Goal: Task Accomplishment & Management: Manage account settings

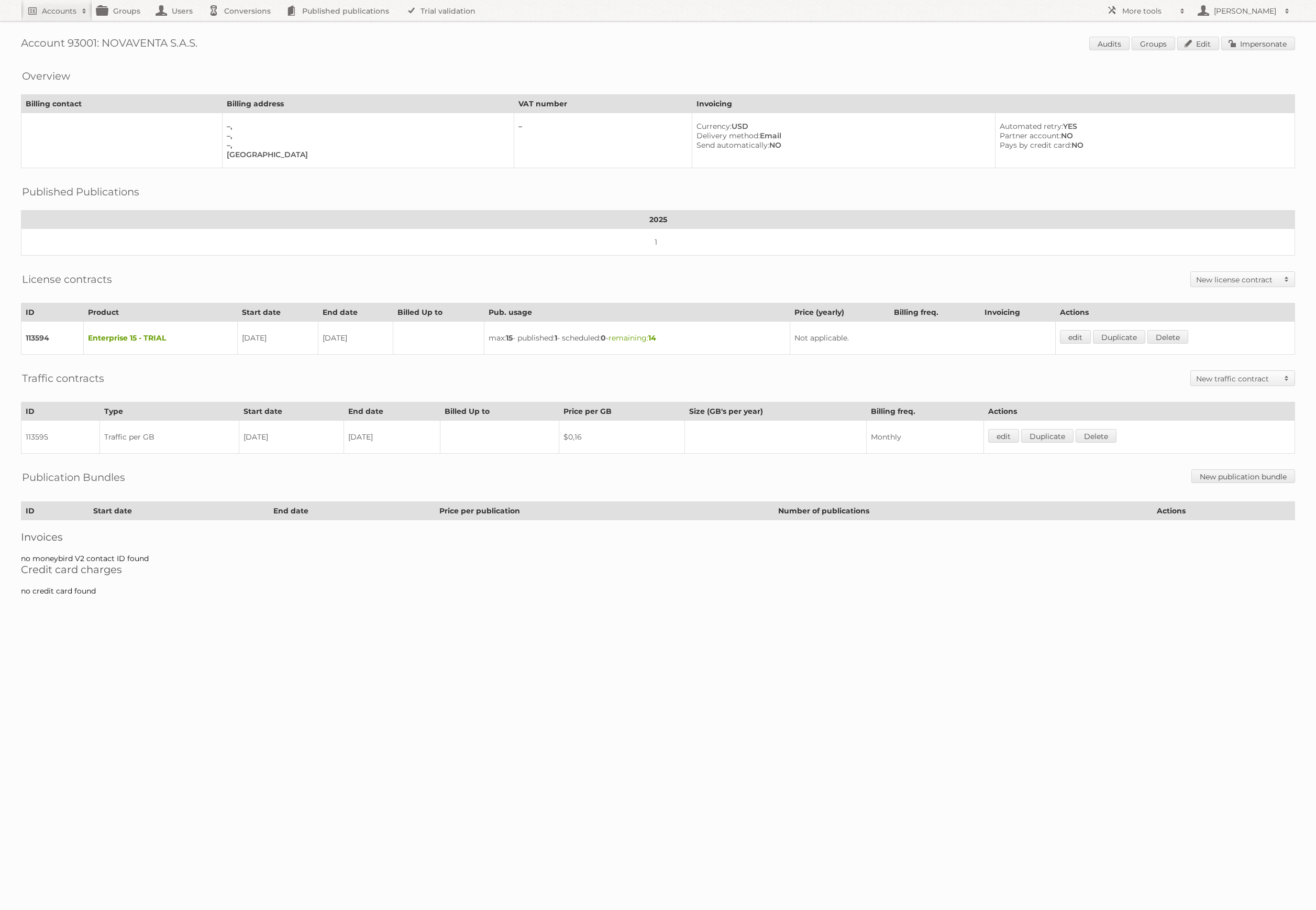
click at [89, 43] on h1 "Account 93001: NOVAVENTA S.A.S. Audits Groups Edit Impersonate" at bounding box center [658, 45] width 1274 height 16
copy h1 "93001"
click at [1184, 4] on link "More tools" at bounding box center [1146, 11] width 89 height 21
click at [1148, 137] on link "Beta Features" at bounding box center [1154, 140] width 103 height 16
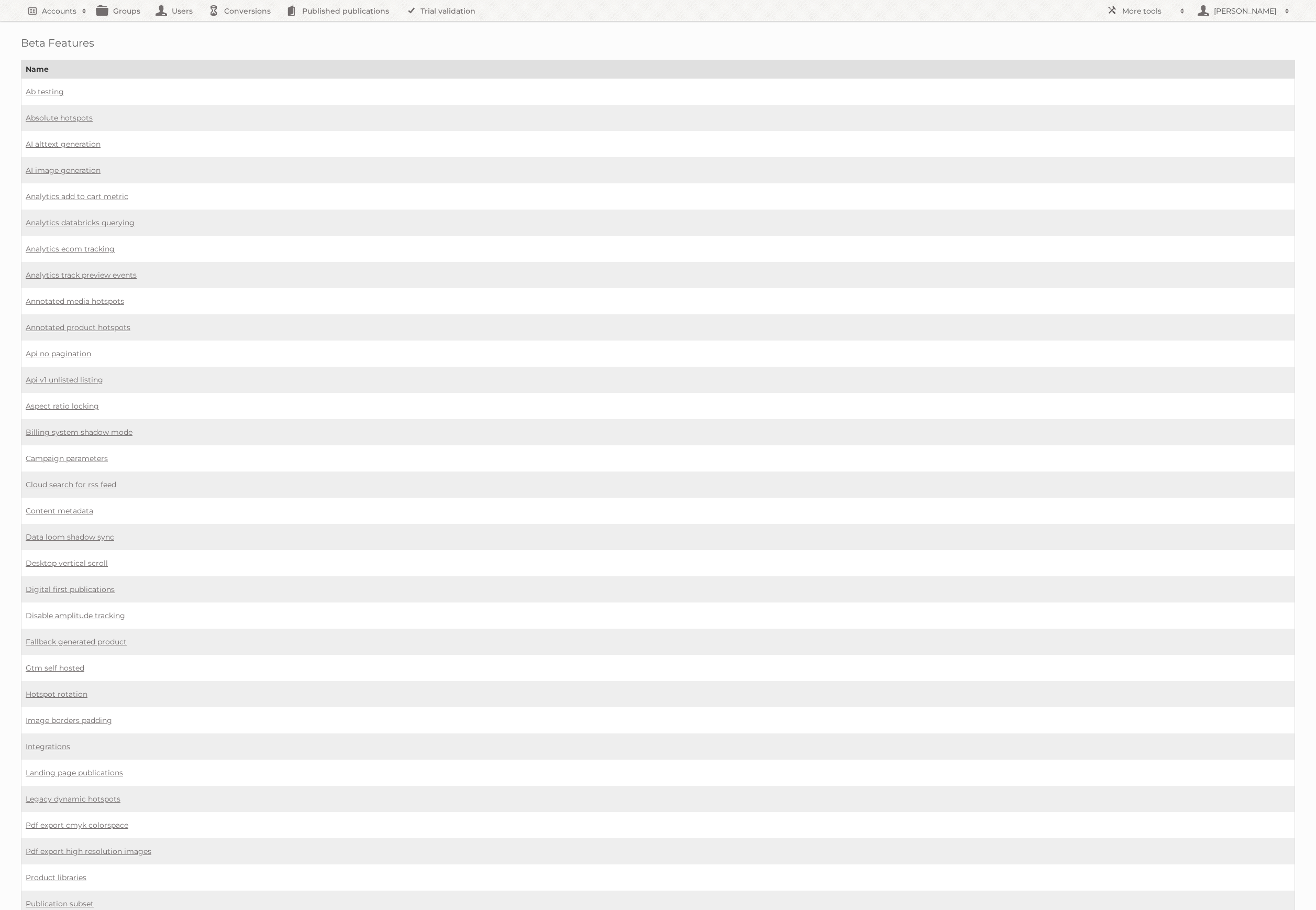
scroll to position [1, 0]
click at [94, 584] on link "Digital first publications" at bounding box center [70, 589] width 89 height 10
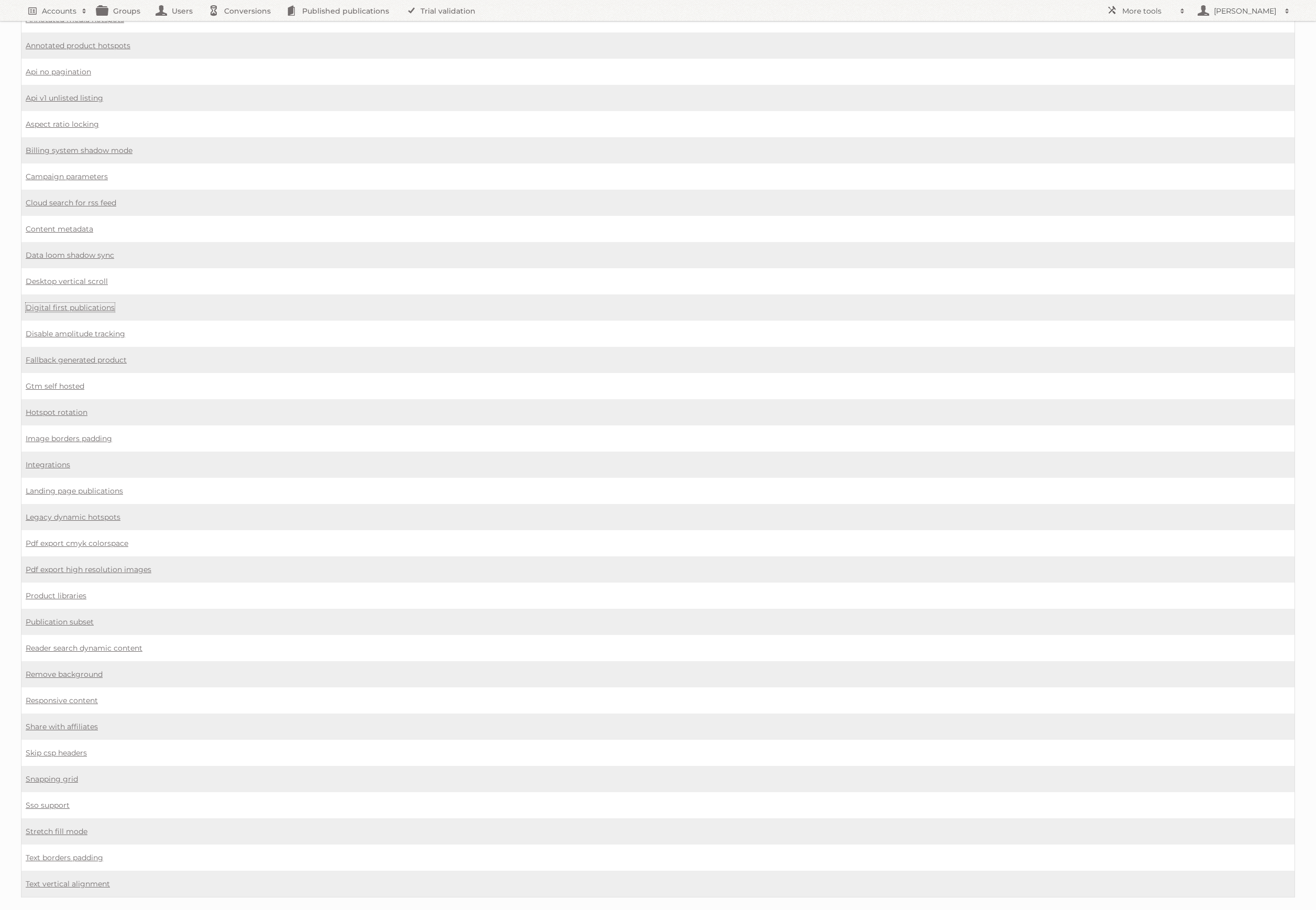
scroll to position [288, 0]
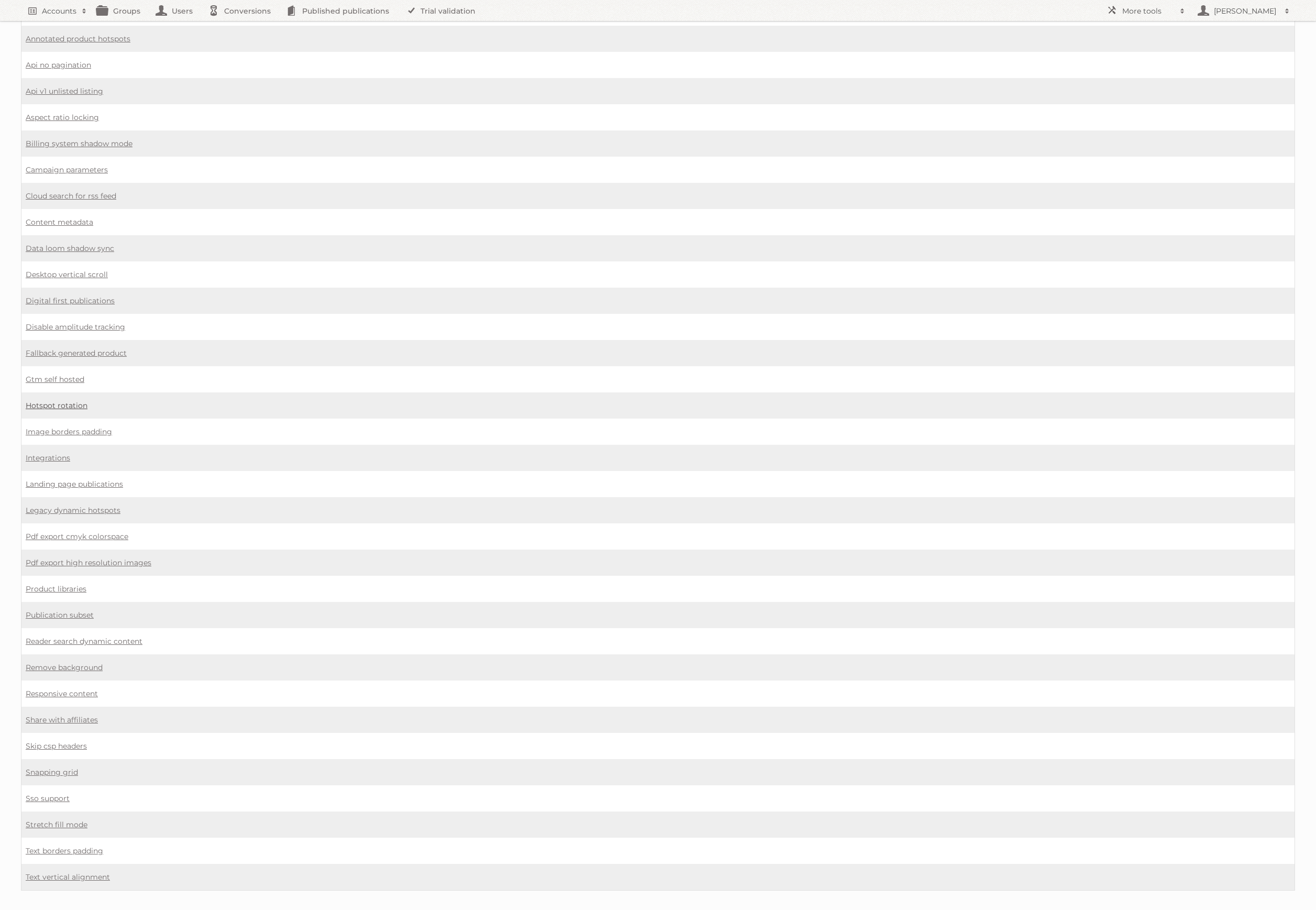
click at [76, 401] on link "Hotspot rotation" at bounding box center [56, 405] width 61 height 10
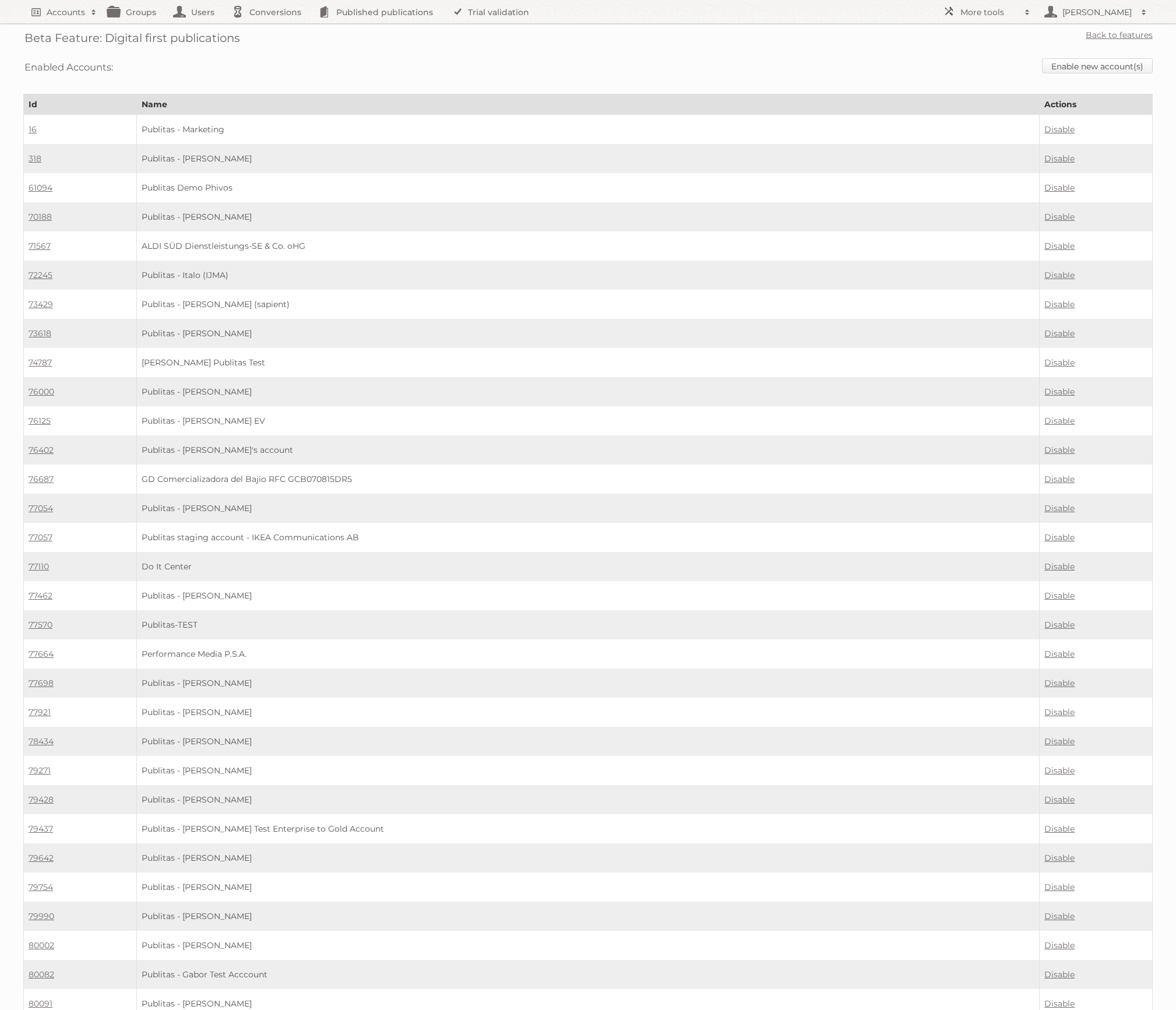
click at [1115, 56] on div "Enabled Accounts: Enable new account(s)" at bounding box center [588, 67] width 1129 height 30
drag, startPoint x: 1099, startPoint y: 68, endPoint x: 708, endPoint y: 64, distance: 391.0
click at [1099, 68] on link "Enable new account(s)" at bounding box center [1098, 65] width 111 height 15
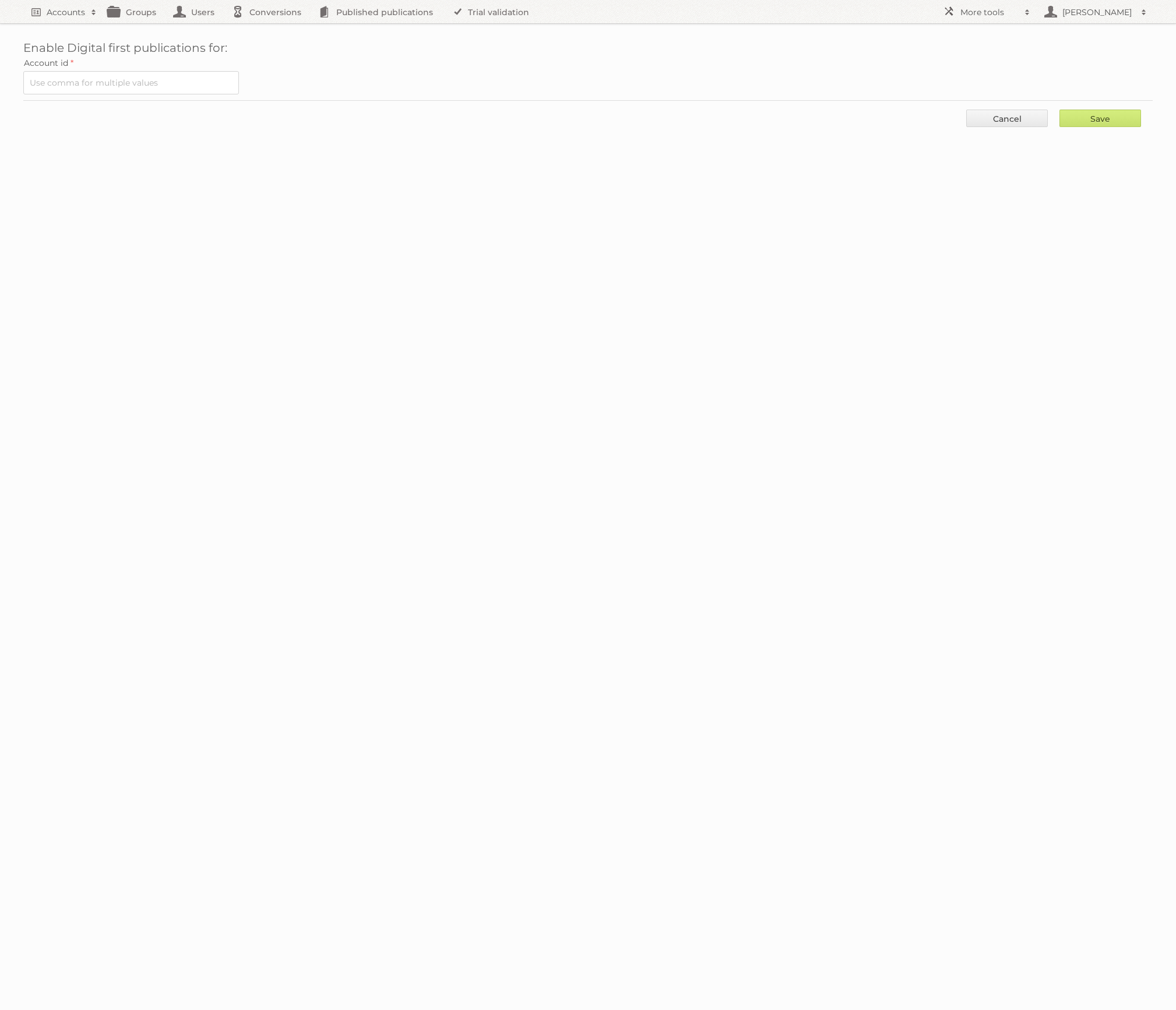
drag, startPoint x: 68, startPoint y: 69, endPoint x: 79, endPoint y: 73, distance: 11.7
click at [68, 69] on label "Account id" at bounding box center [588, 62] width 1129 height 16
drag, startPoint x: 79, startPoint y: 73, endPoint x: 115, endPoint y: 91, distance: 40.2
click at [79, 73] on input "text" at bounding box center [132, 83] width 216 height 24
paste input "93001"
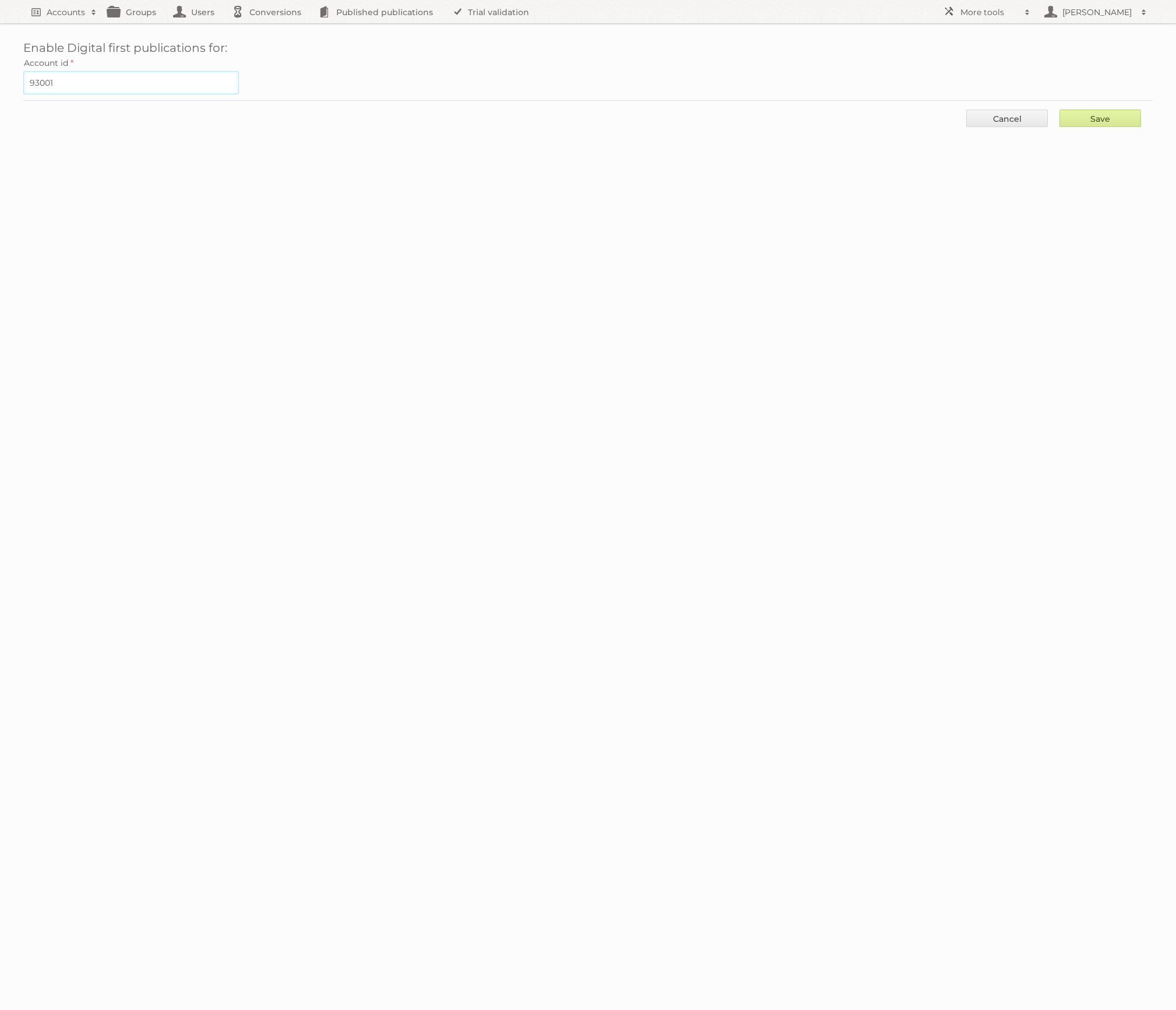
type input "93001"
click at [1076, 114] on input "Save" at bounding box center [1100, 119] width 81 height 18
type input "..."
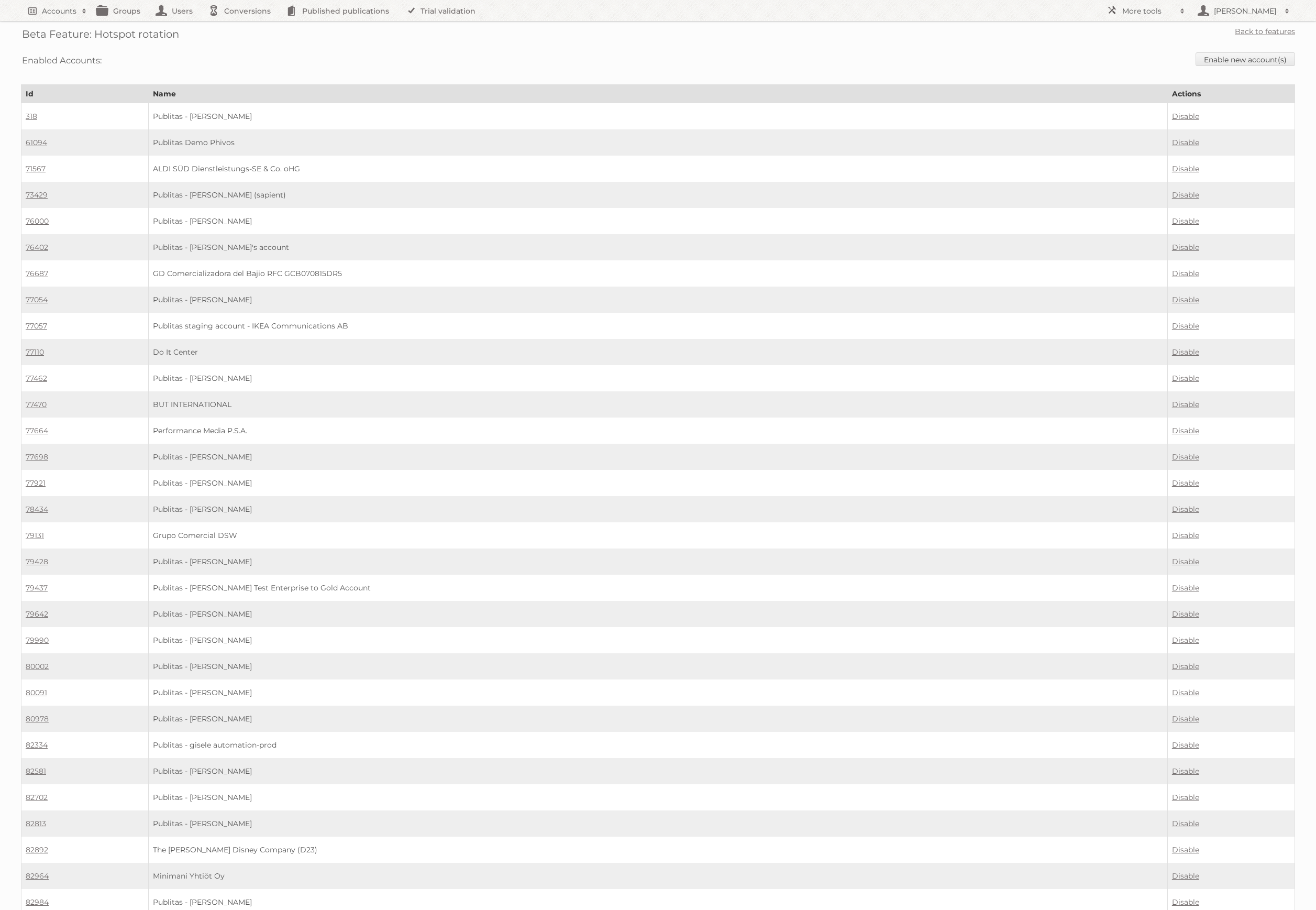
scroll to position [4, 0]
click at [1241, 51] on link "Enable new account(s)" at bounding box center [1246, 54] width 100 height 13
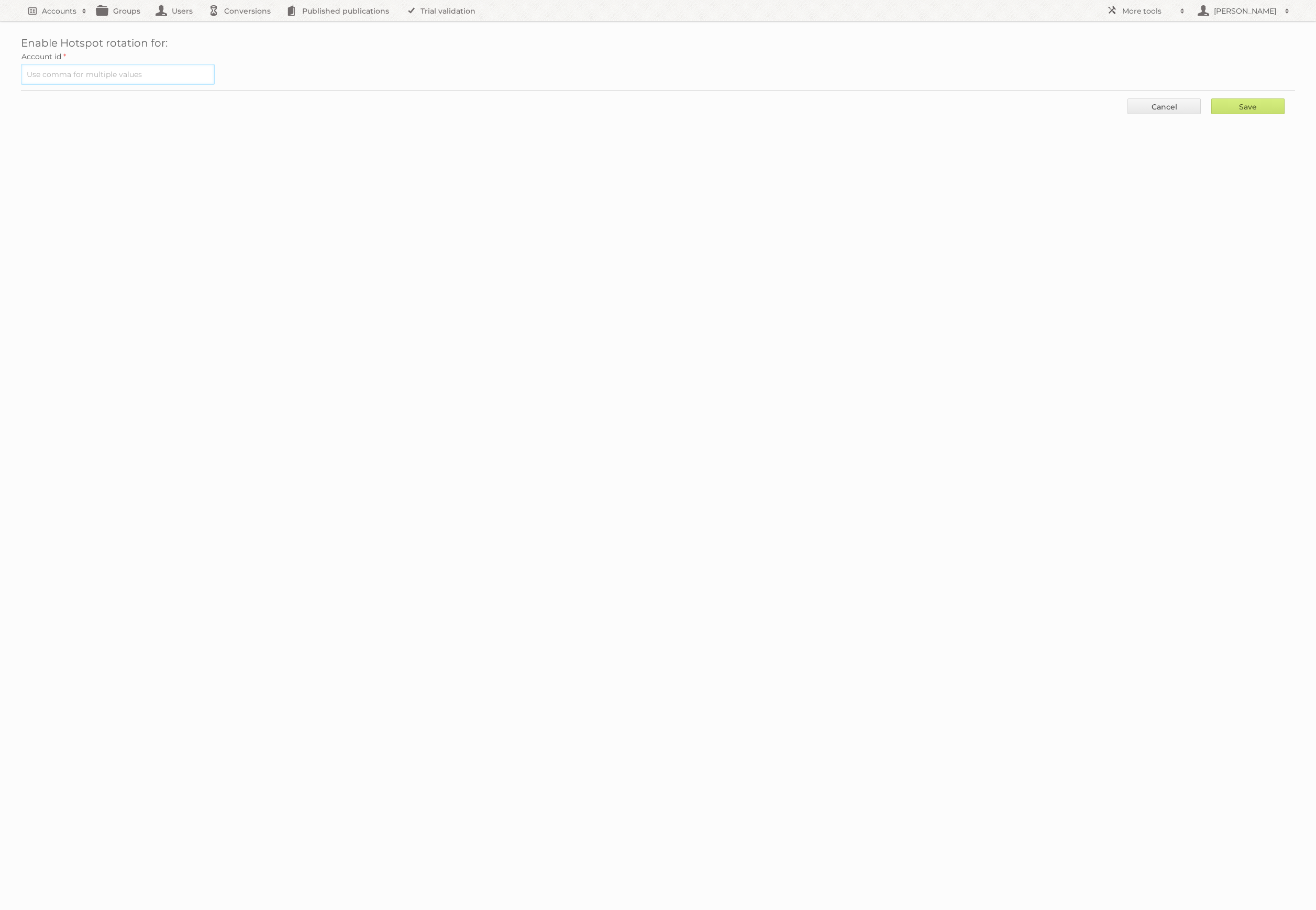
click at [183, 74] on input "text" at bounding box center [118, 75] width 194 height 21
paste input "93001"
type input "93001"
drag, startPoint x: 1255, startPoint y: 108, endPoint x: 1088, endPoint y: 153, distance: 173.0
click at [1255, 108] on input "Save" at bounding box center [1248, 107] width 73 height 16
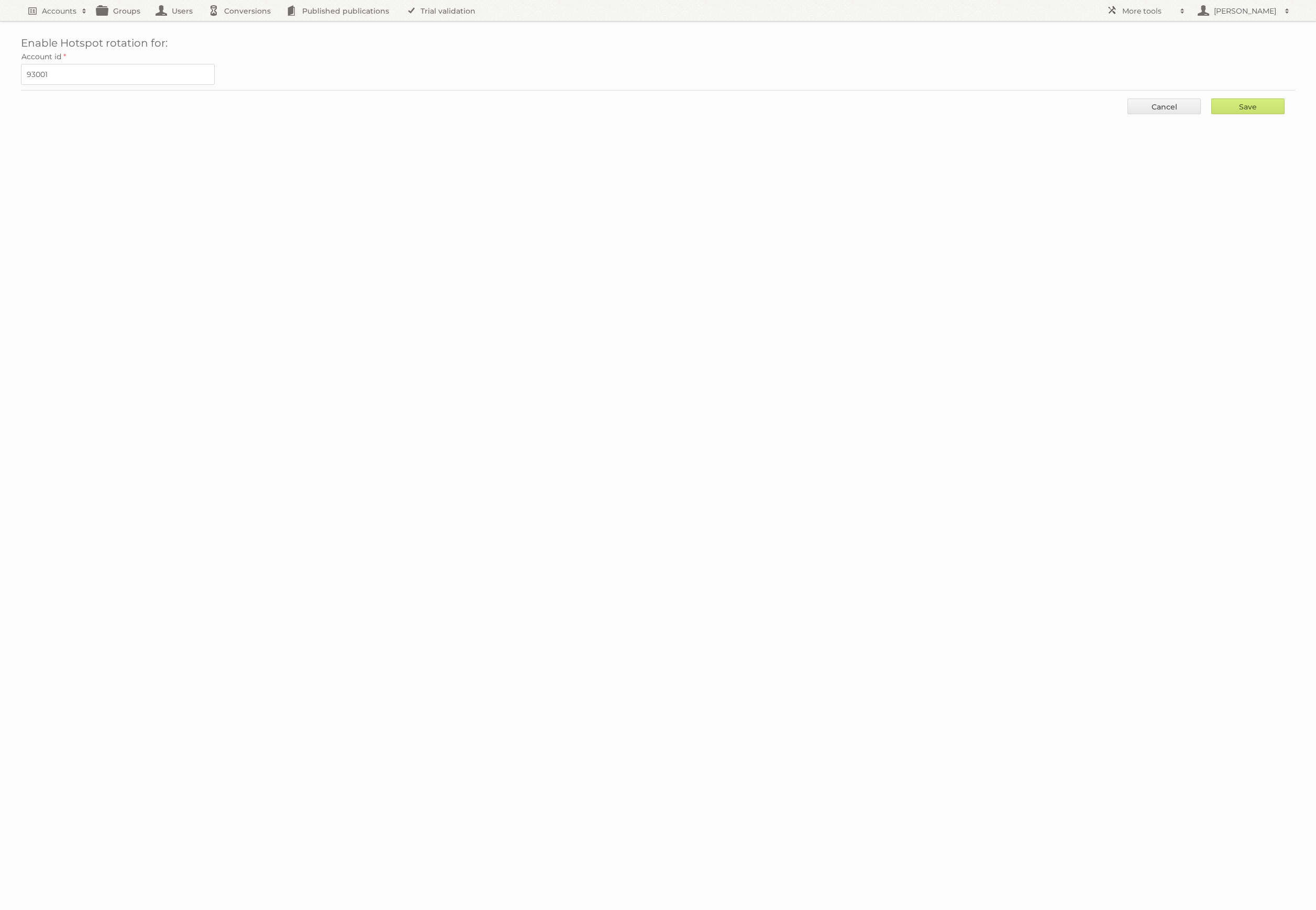
type input "..."
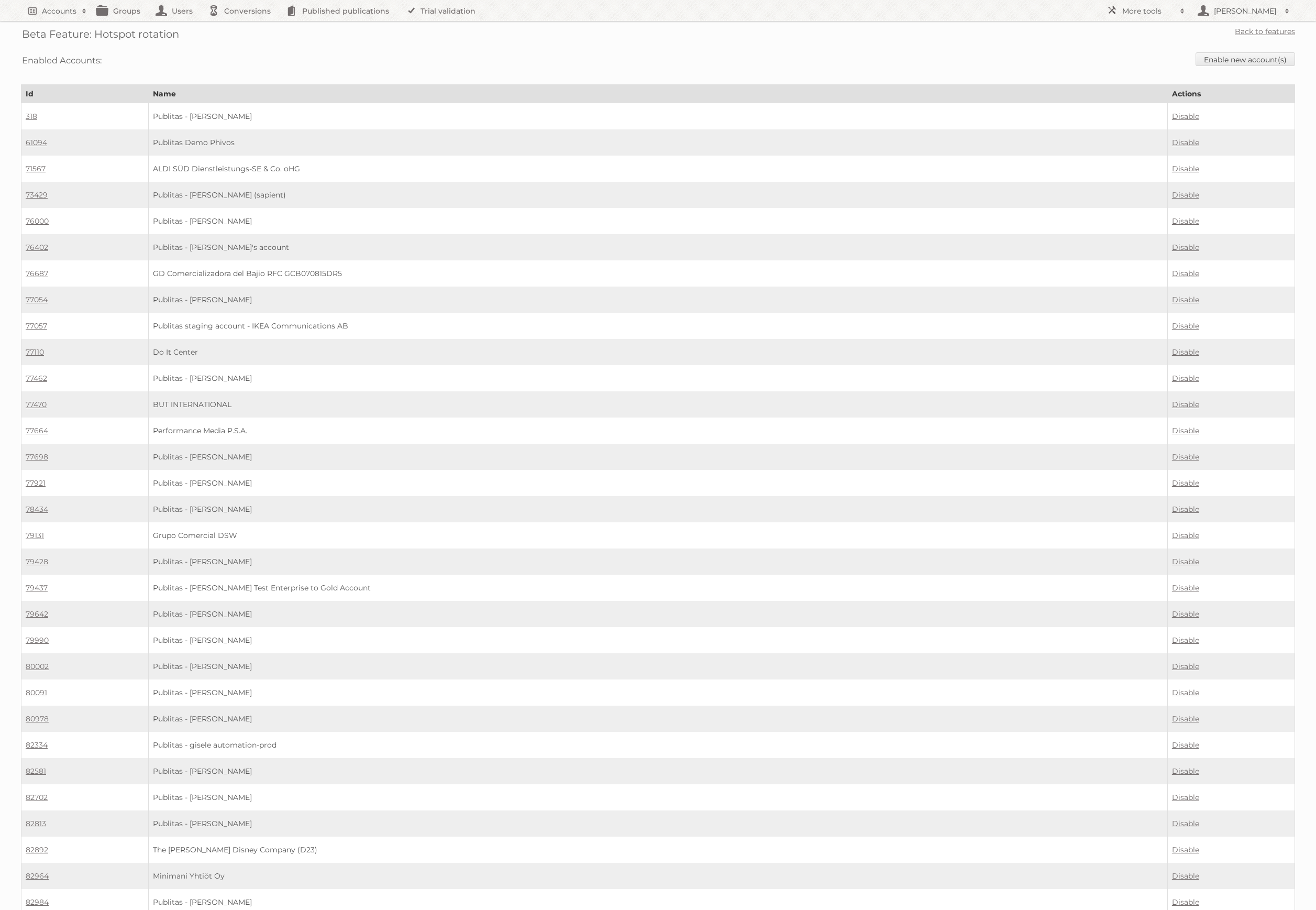
scroll to position [4, 0]
click at [1277, 23] on link "Back to features" at bounding box center [1265, 27] width 61 height 10
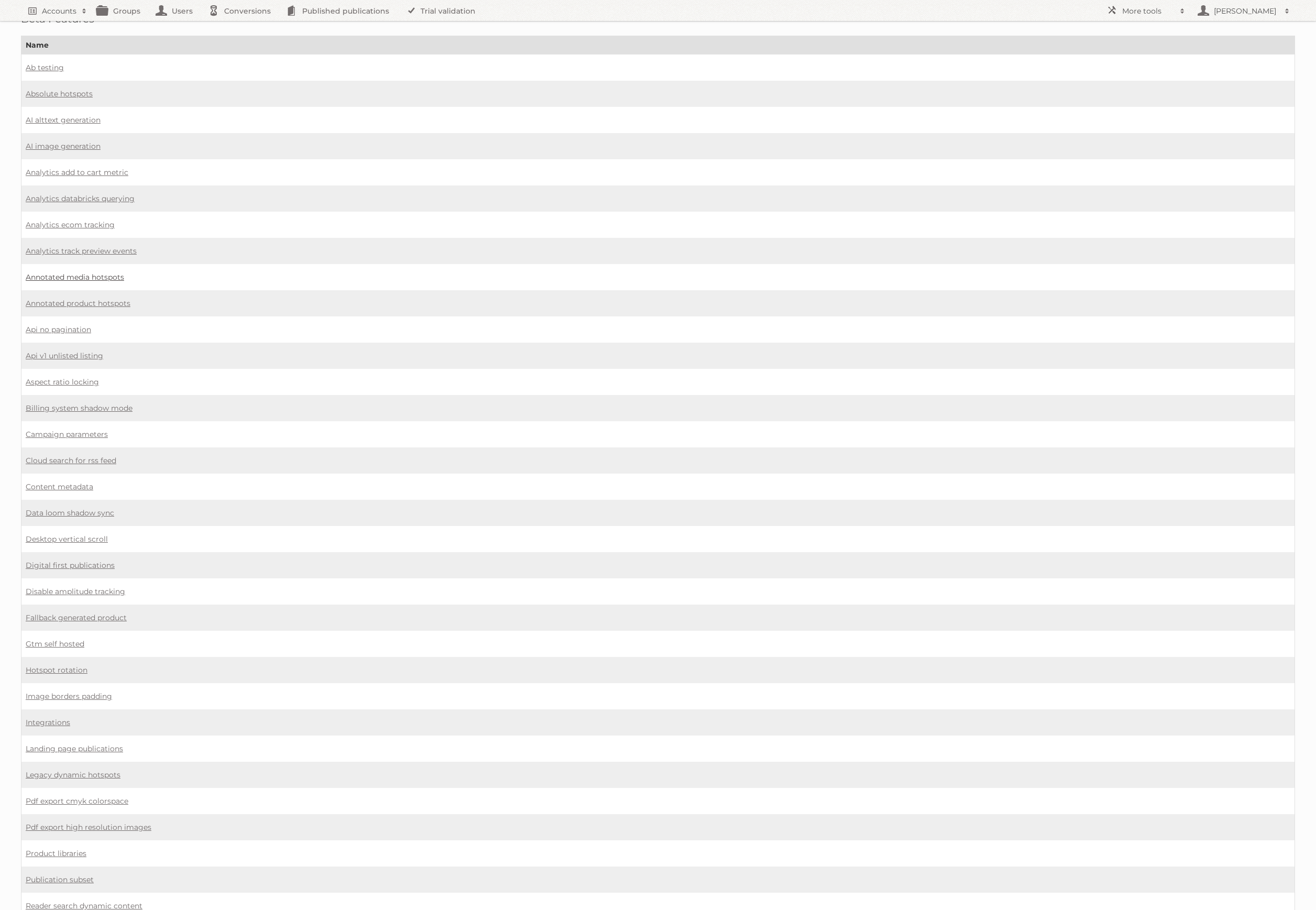
scroll to position [25, 0]
click at [79, 376] on link "Aspect ratio locking" at bounding box center [62, 380] width 73 height 10
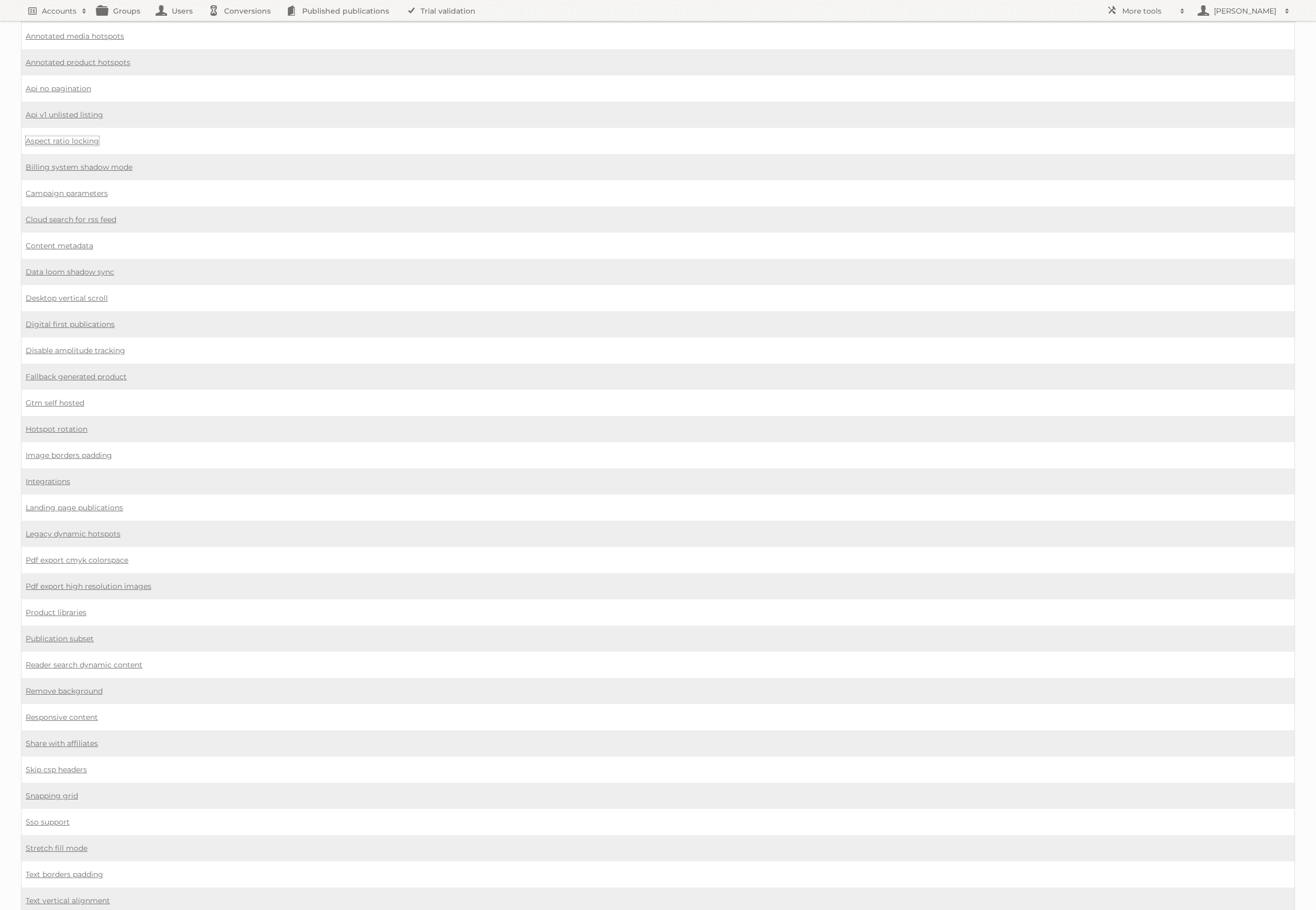
scroll to position [277, 0]
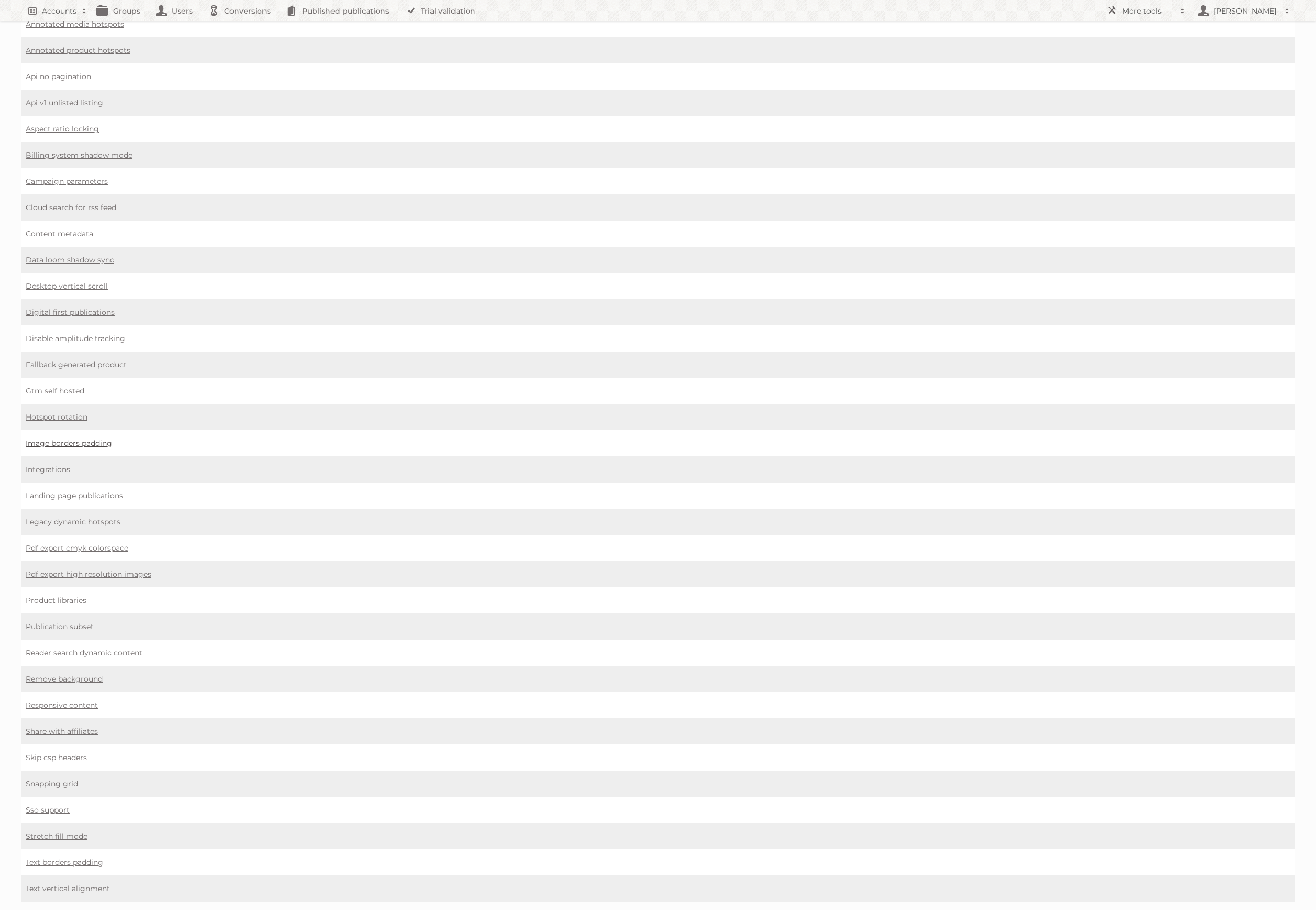
click at [82, 438] on link "Image borders padding" at bounding box center [69, 443] width 86 height 10
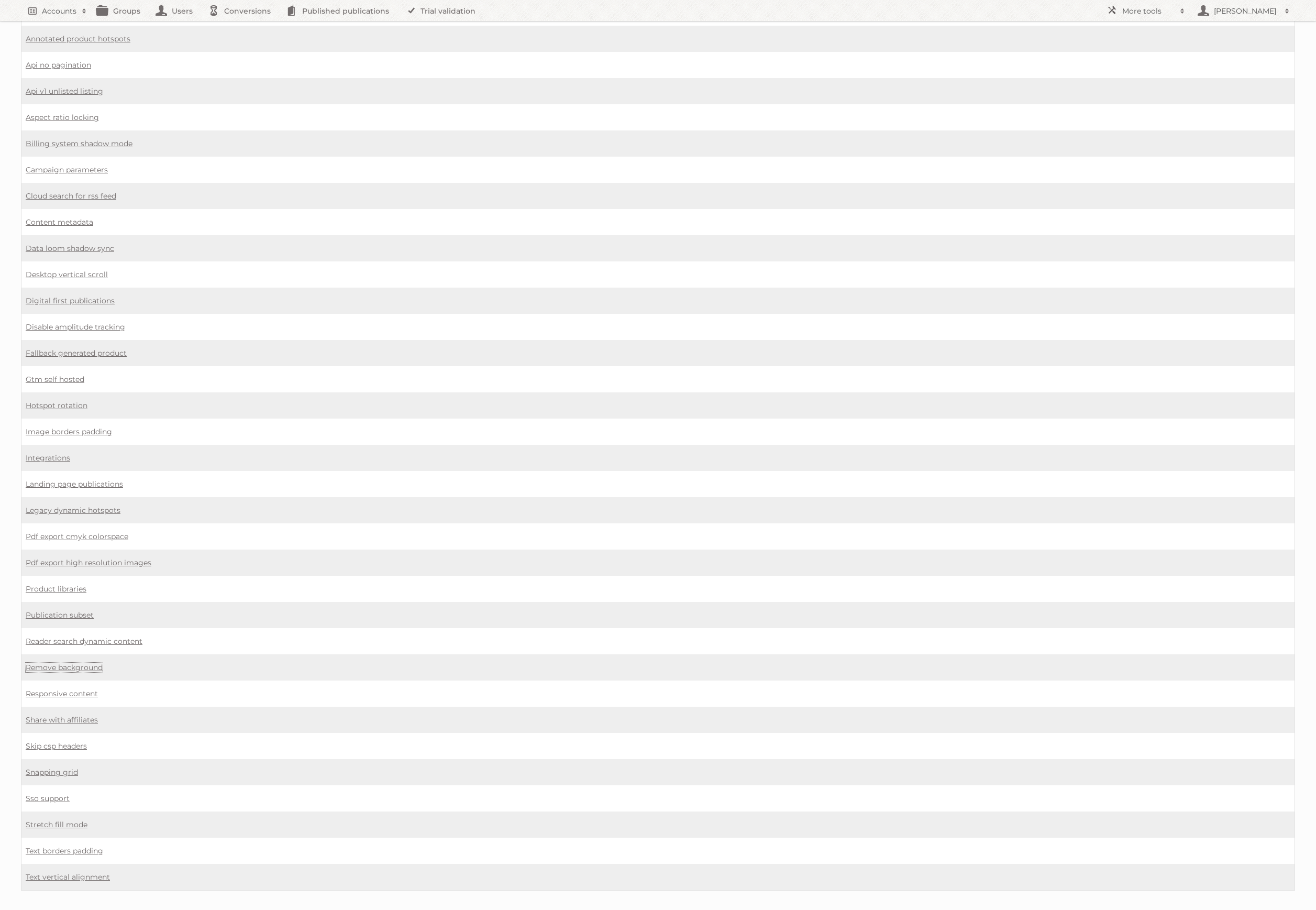
drag, startPoint x: 93, startPoint y: 646, endPoint x: 105, endPoint y: 646, distance: 12.0
click at [93, 662] on link "Remove background" at bounding box center [64, 667] width 77 height 10
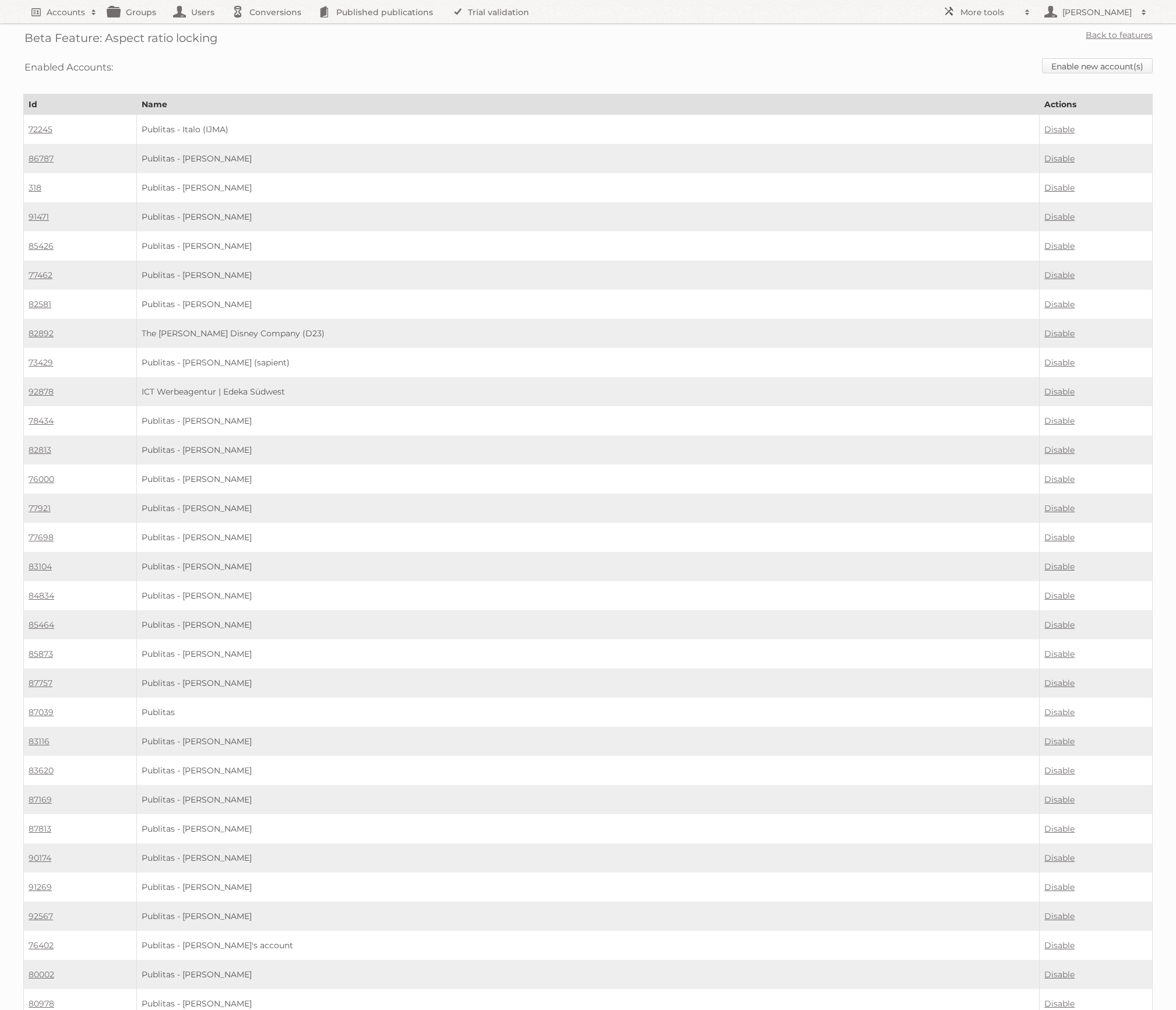
click at [1063, 62] on link "Enable new account(s)" at bounding box center [1098, 65] width 111 height 15
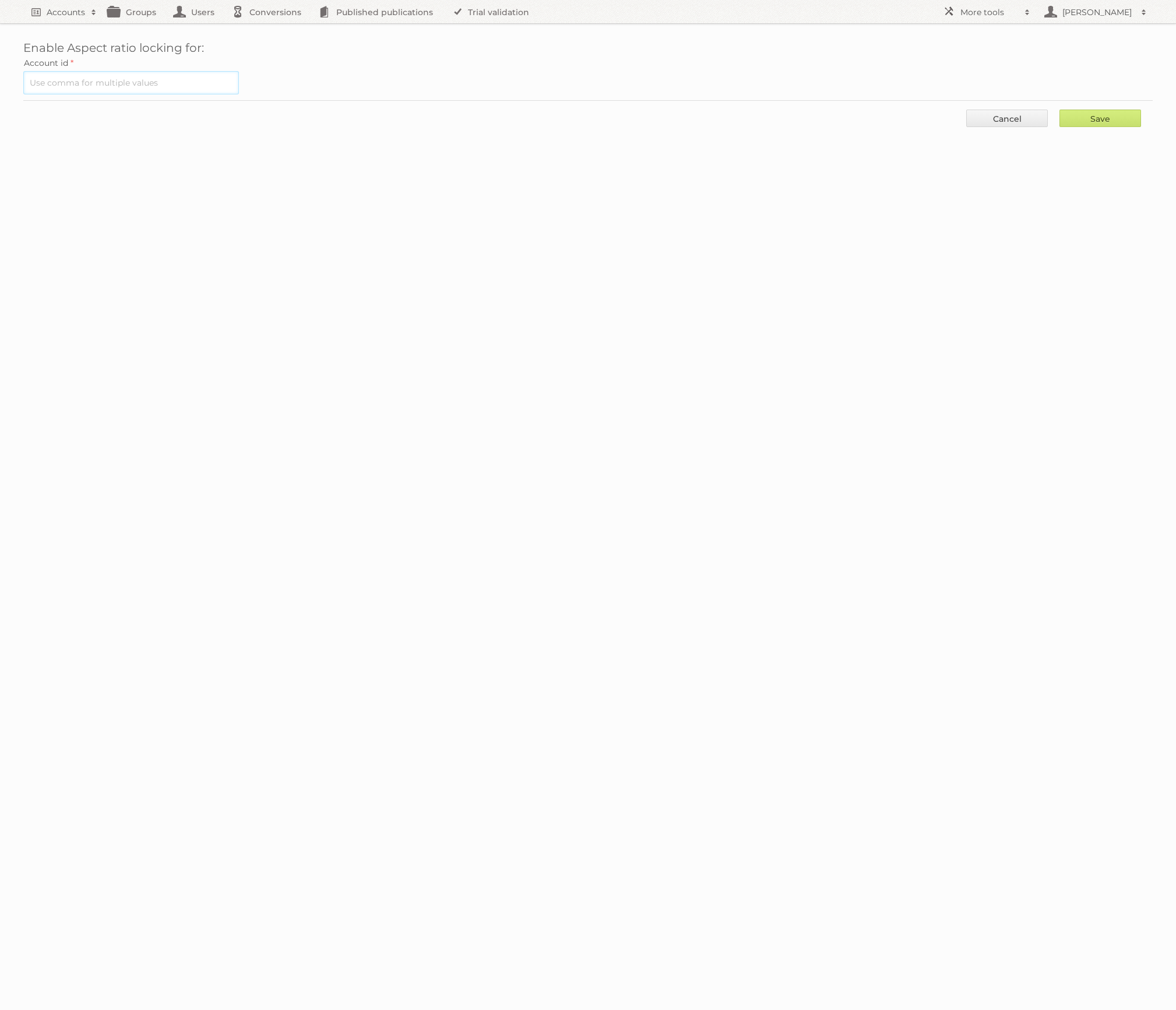
click at [160, 80] on input "text" at bounding box center [132, 83] width 216 height 24
paste input "93001"
type input "93001"
click at [1106, 114] on input "Save" at bounding box center [1100, 119] width 81 height 18
type input "..."
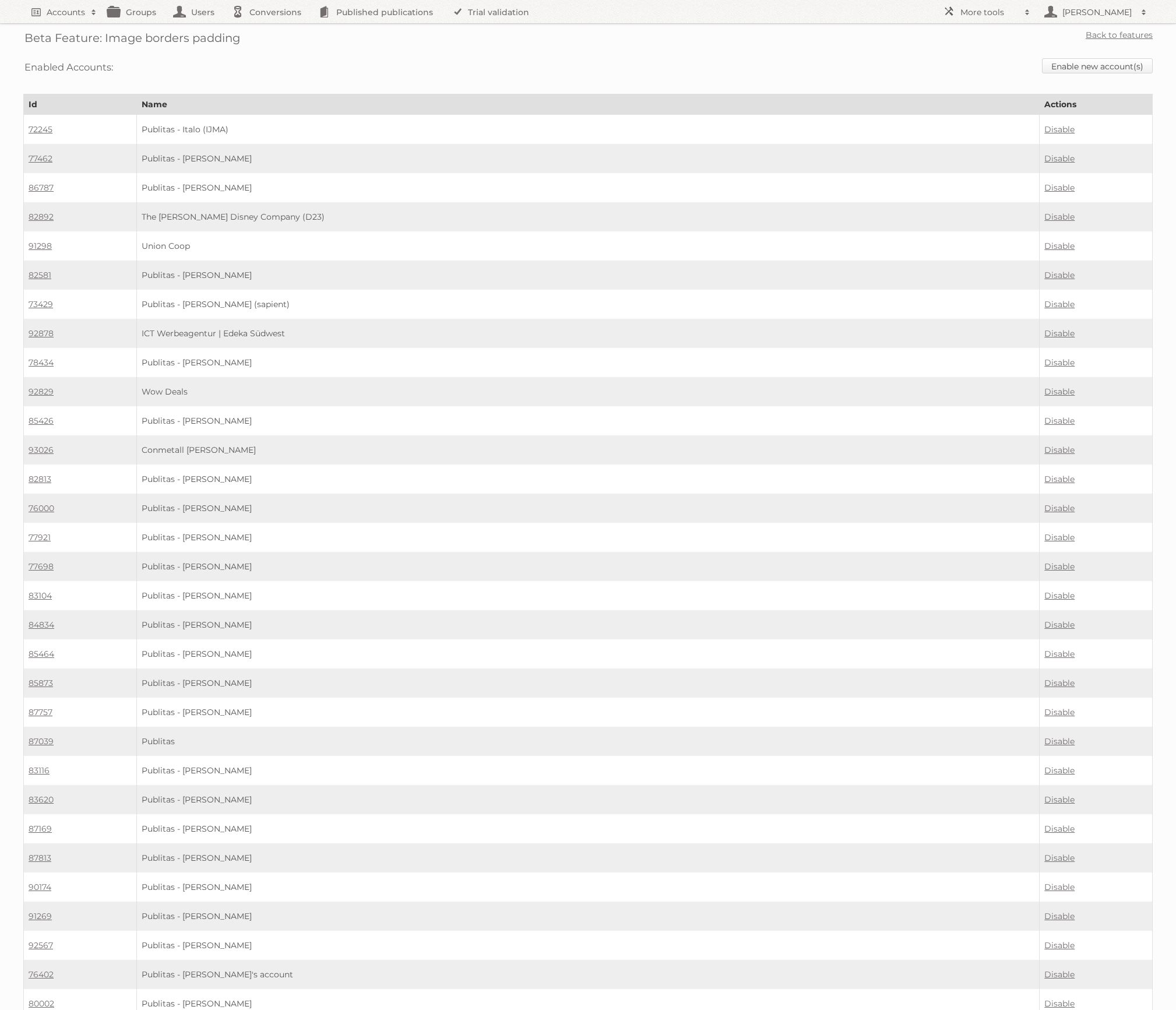
click at [1091, 58] on link "Enable new account(s)" at bounding box center [1098, 65] width 111 height 15
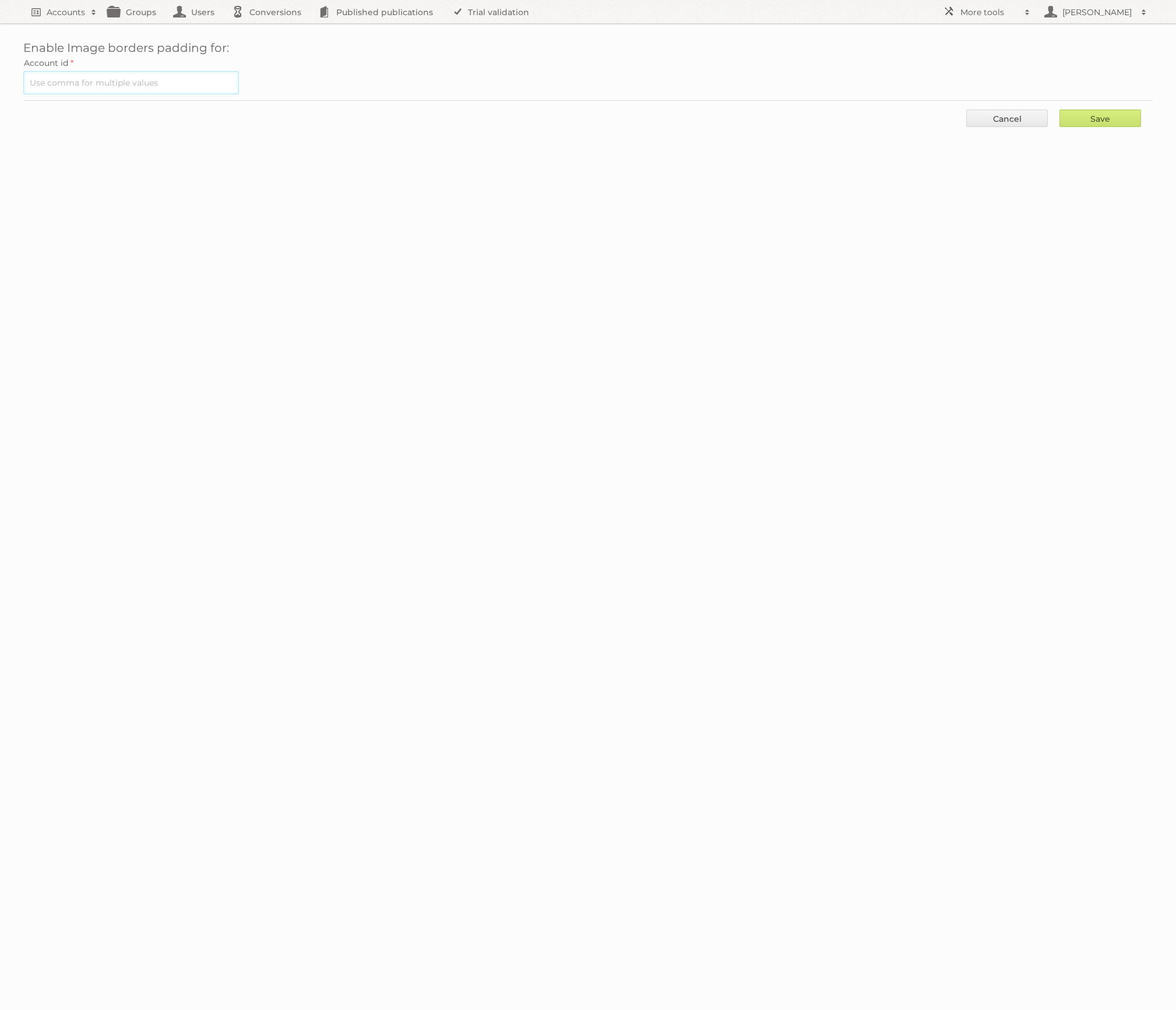
click at [48, 76] on input "text" at bounding box center [132, 83] width 216 height 24
paste input "93001"
type input "93001"
drag, startPoint x: 1096, startPoint y: 119, endPoint x: 1054, endPoint y: 119, distance: 42.0
click at [1096, 119] on input "Save" at bounding box center [1100, 119] width 81 height 18
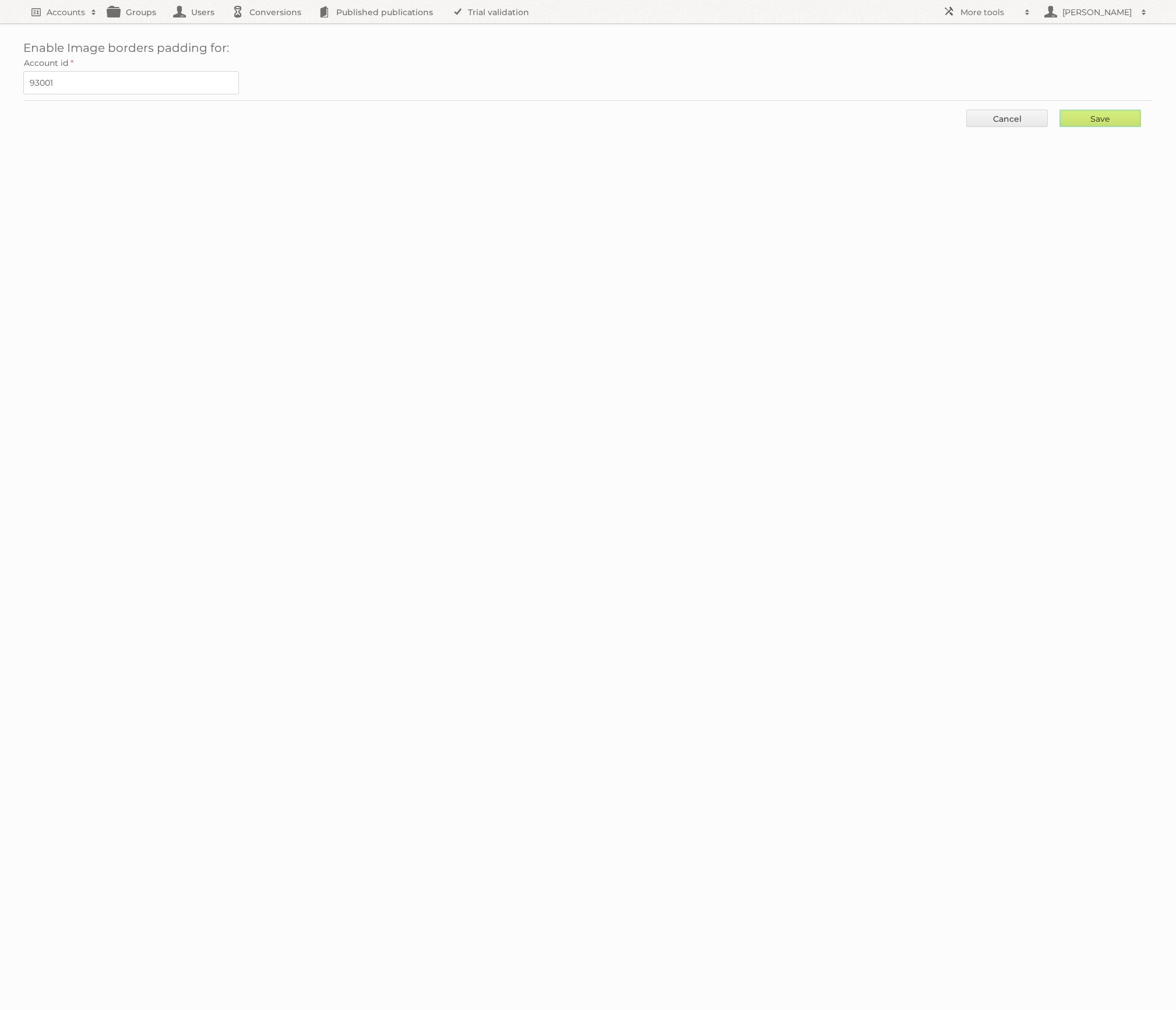
type input "..."
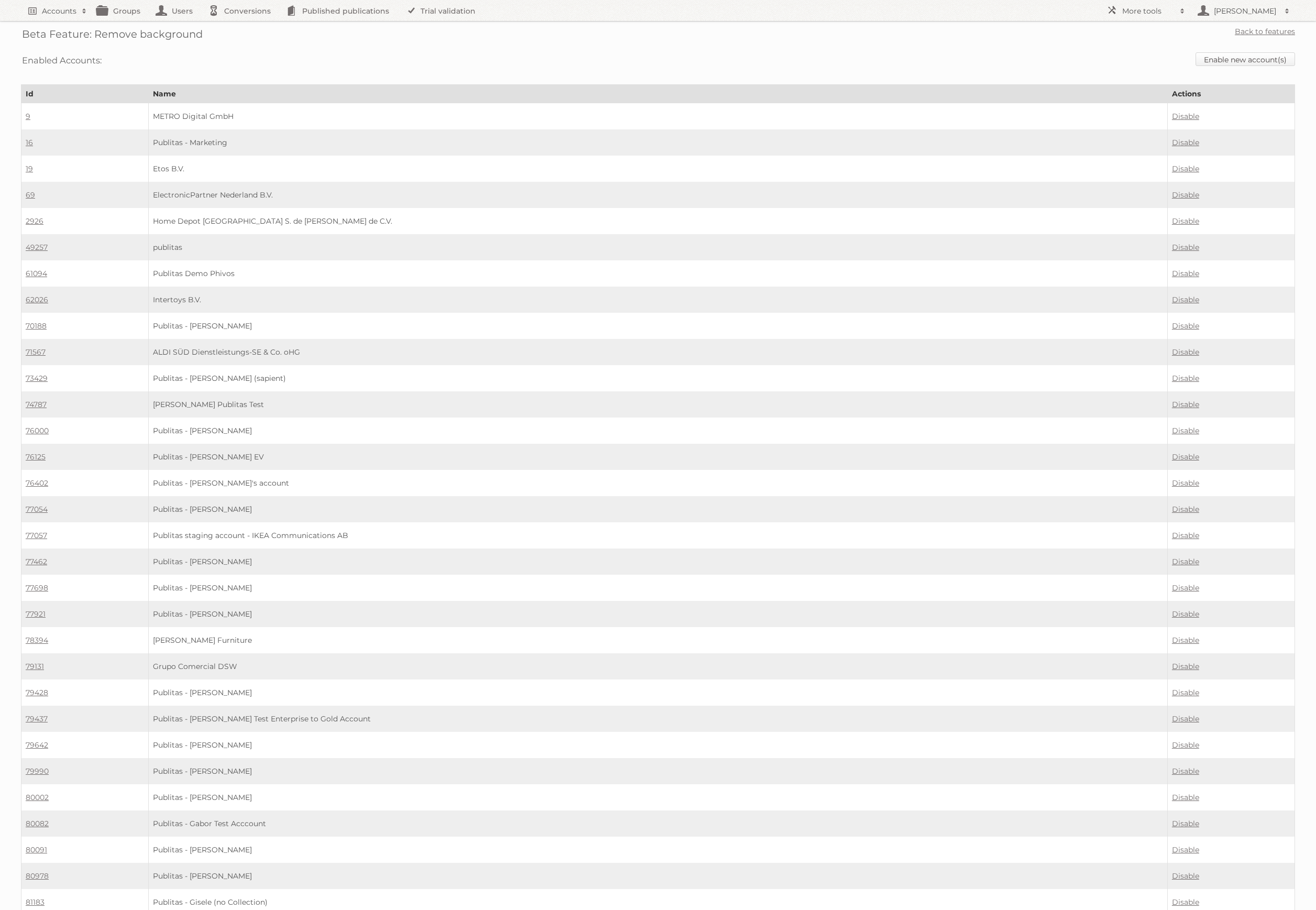
click at [1223, 61] on link "Enable new account(s)" at bounding box center [1246, 59] width 100 height 13
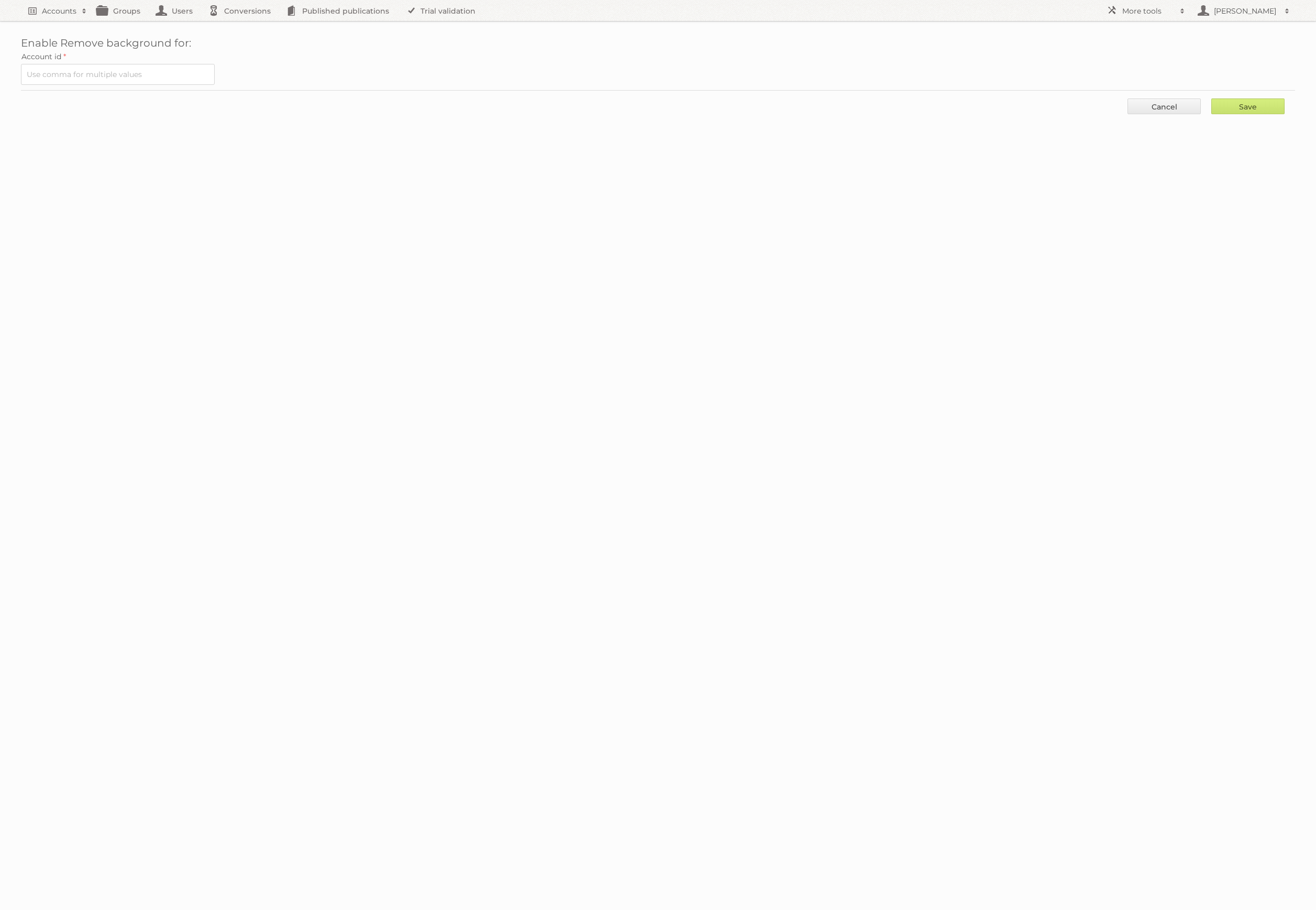
click at [148, 60] on label "Account id" at bounding box center [658, 56] width 1274 height 14
click at [150, 64] on input "text" at bounding box center [118, 75] width 194 height 21
paste input "93001"
type input "93001"
click at [1256, 101] on input "Save" at bounding box center [1248, 107] width 73 height 16
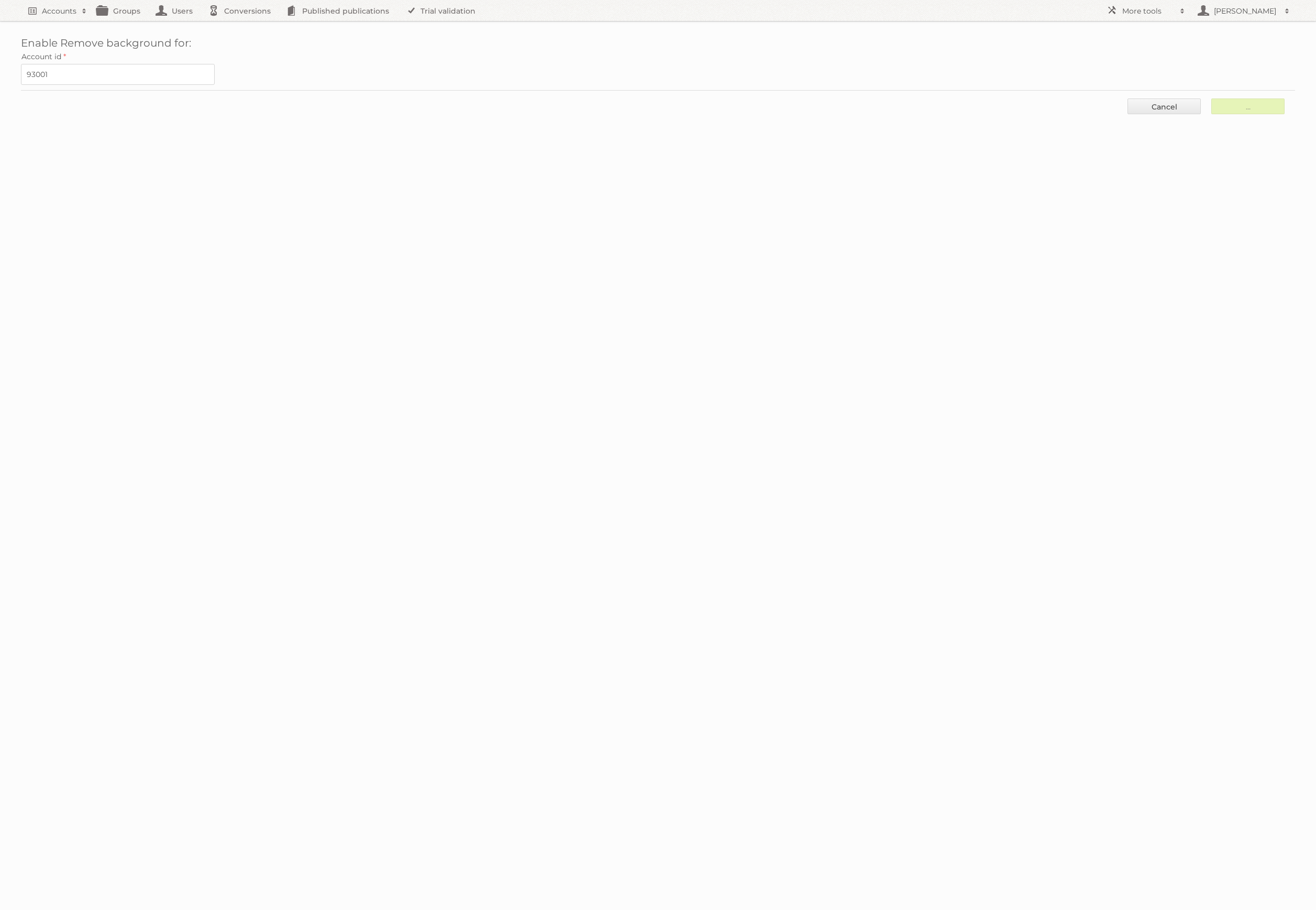
type input "..."
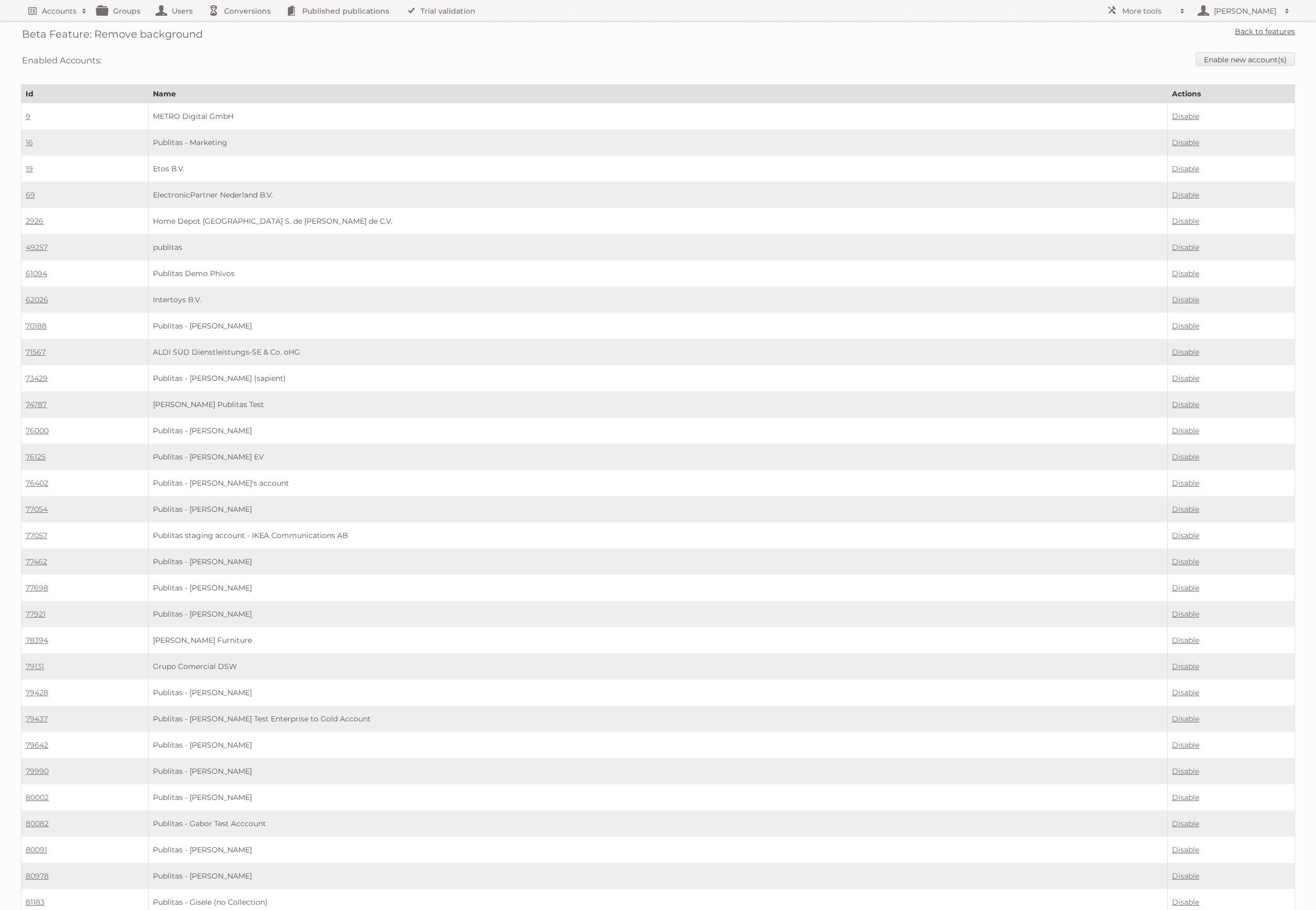
click at [1250, 35] on link "Back to features" at bounding box center [1265, 31] width 61 height 10
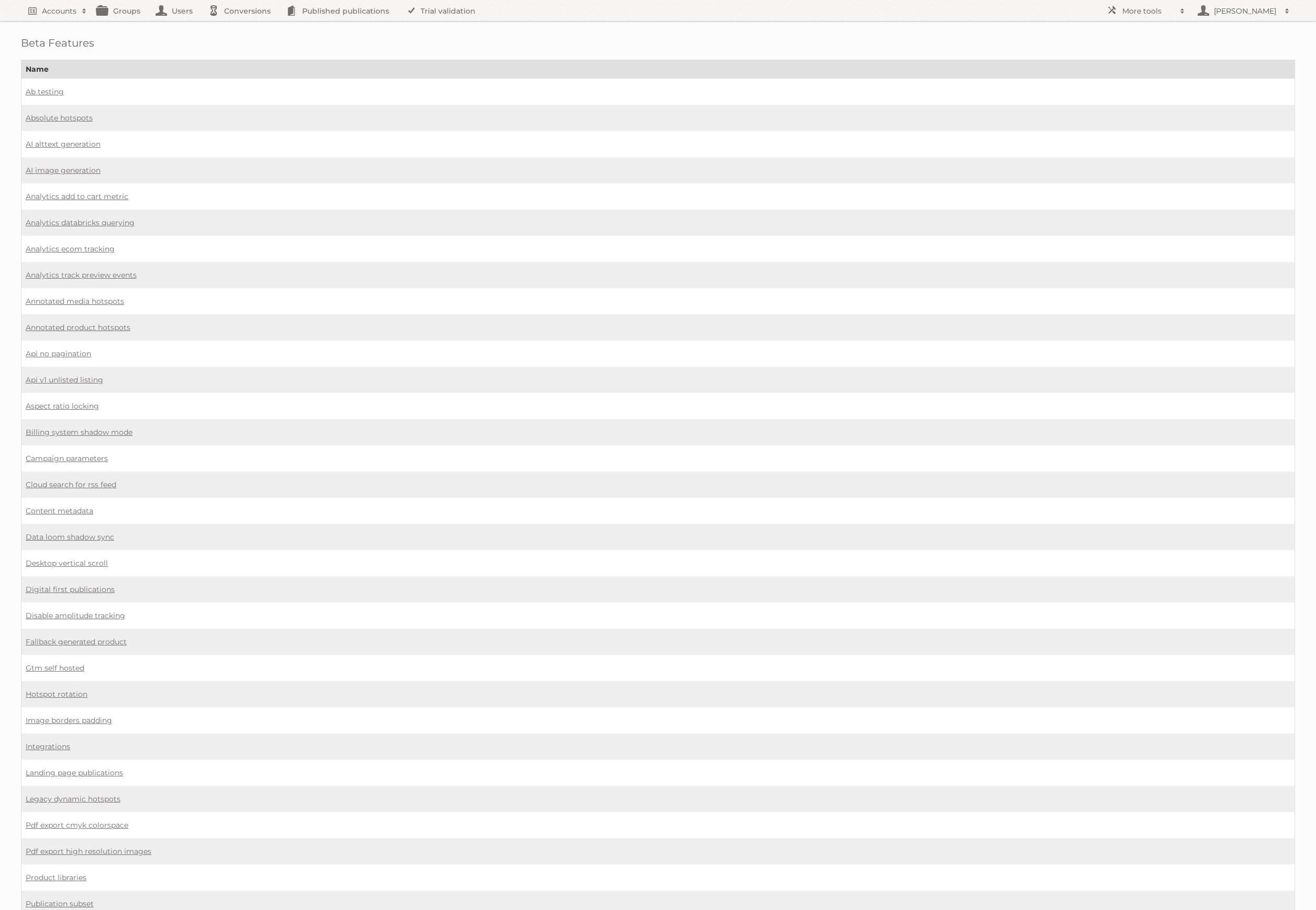
scroll to position [288, 0]
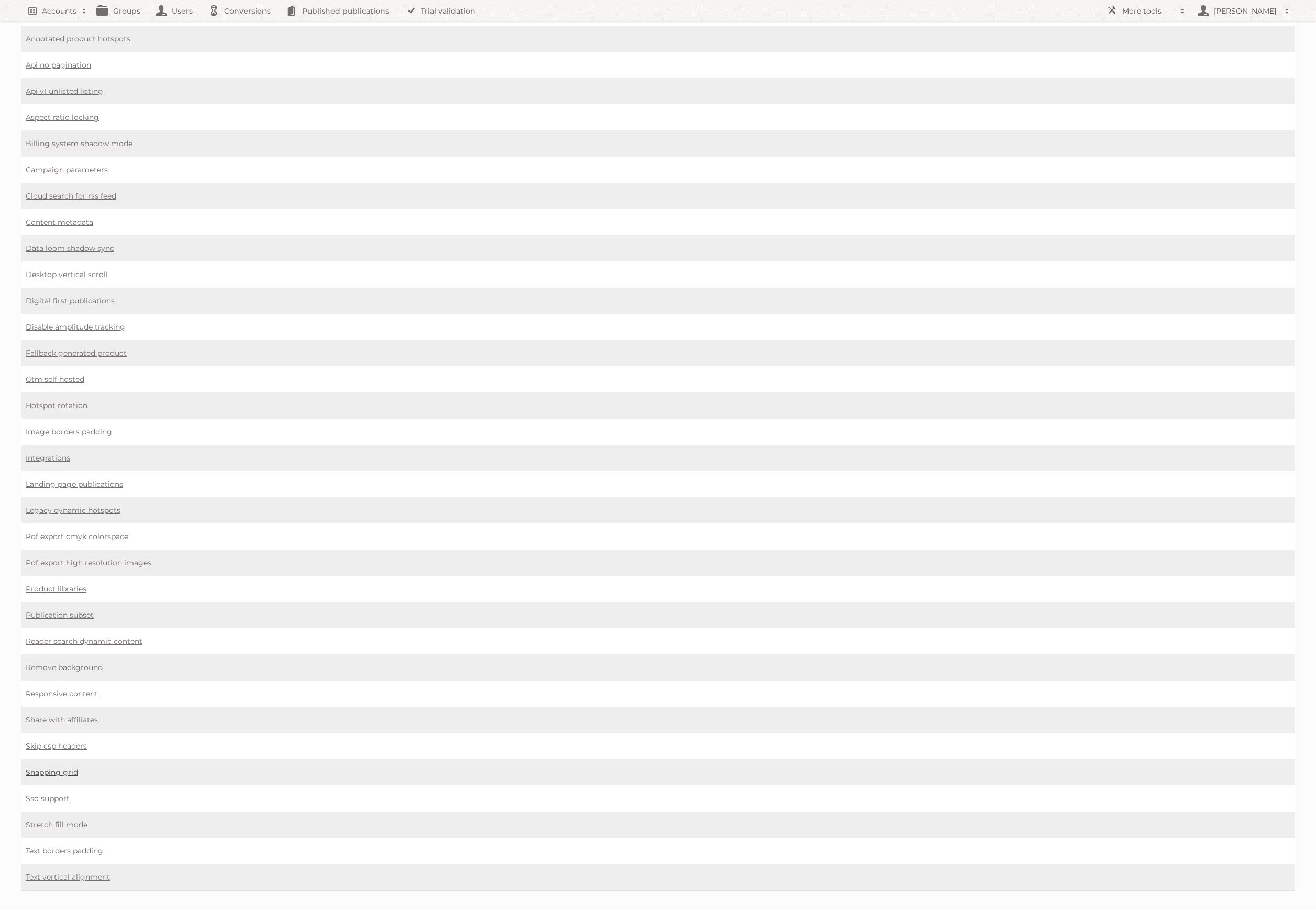
click at [63, 768] on link "Snapping grid" at bounding box center [52, 772] width 53 height 10
click at [66, 820] on link "Stretch fill mode" at bounding box center [56, 825] width 61 height 10
click at [82, 846] on link "Text borders padding" at bounding box center [64, 850] width 77 height 10
click at [77, 872] on link "Text vertical alignment" at bounding box center [68, 876] width 85 height 10
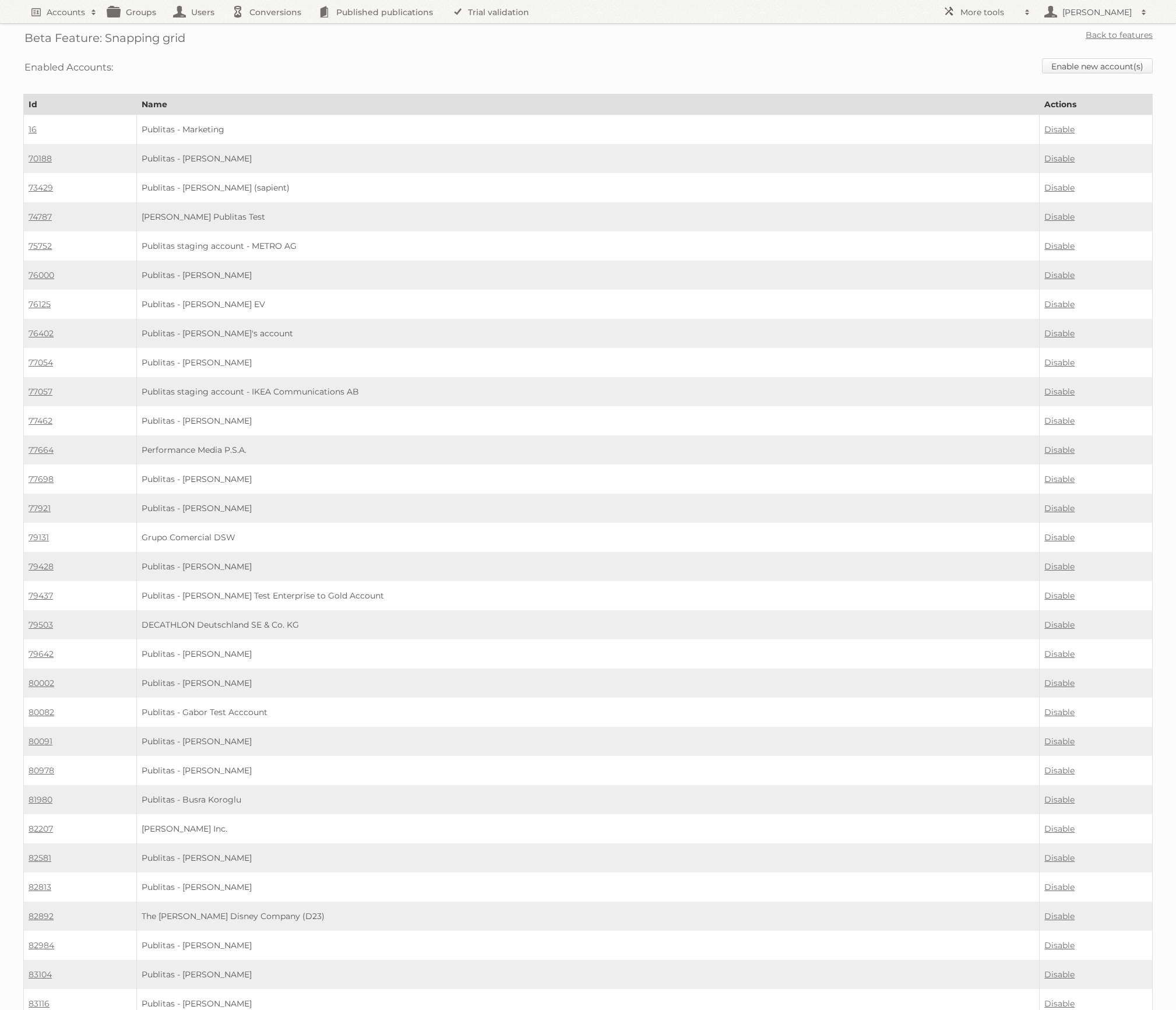
click at [1130, 61] on link "Enable new account(s)" at bounding box center [1098, 65] width 111 height 15
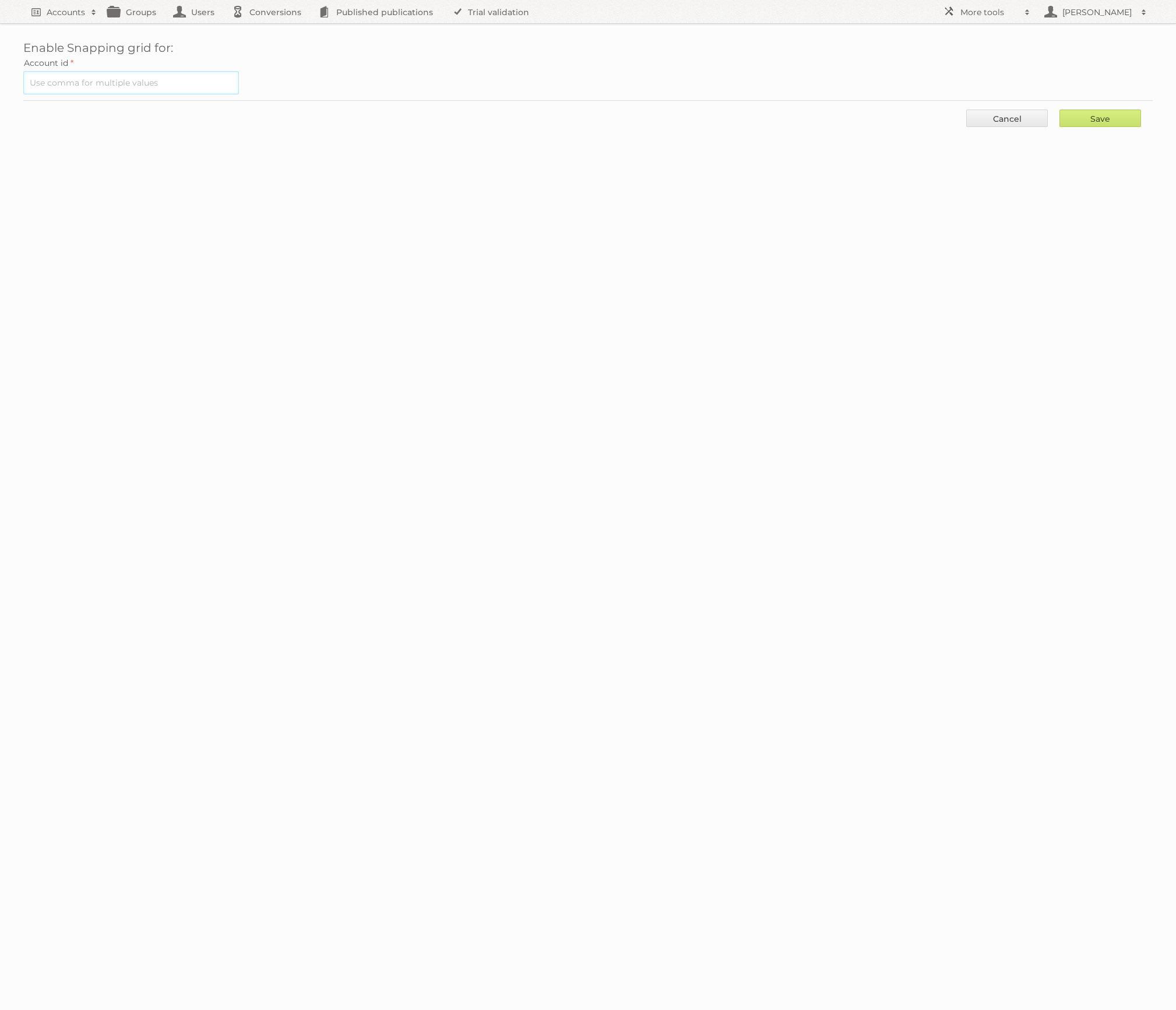
click at [193, 77] on input "text" at bounding box center [132, 83] width 216 height 24
paste input "93001"
type input "93001"
click at [1122, 117] on input "Save" at bounding box center [1100, 119] width 81 height 18
type input "..."
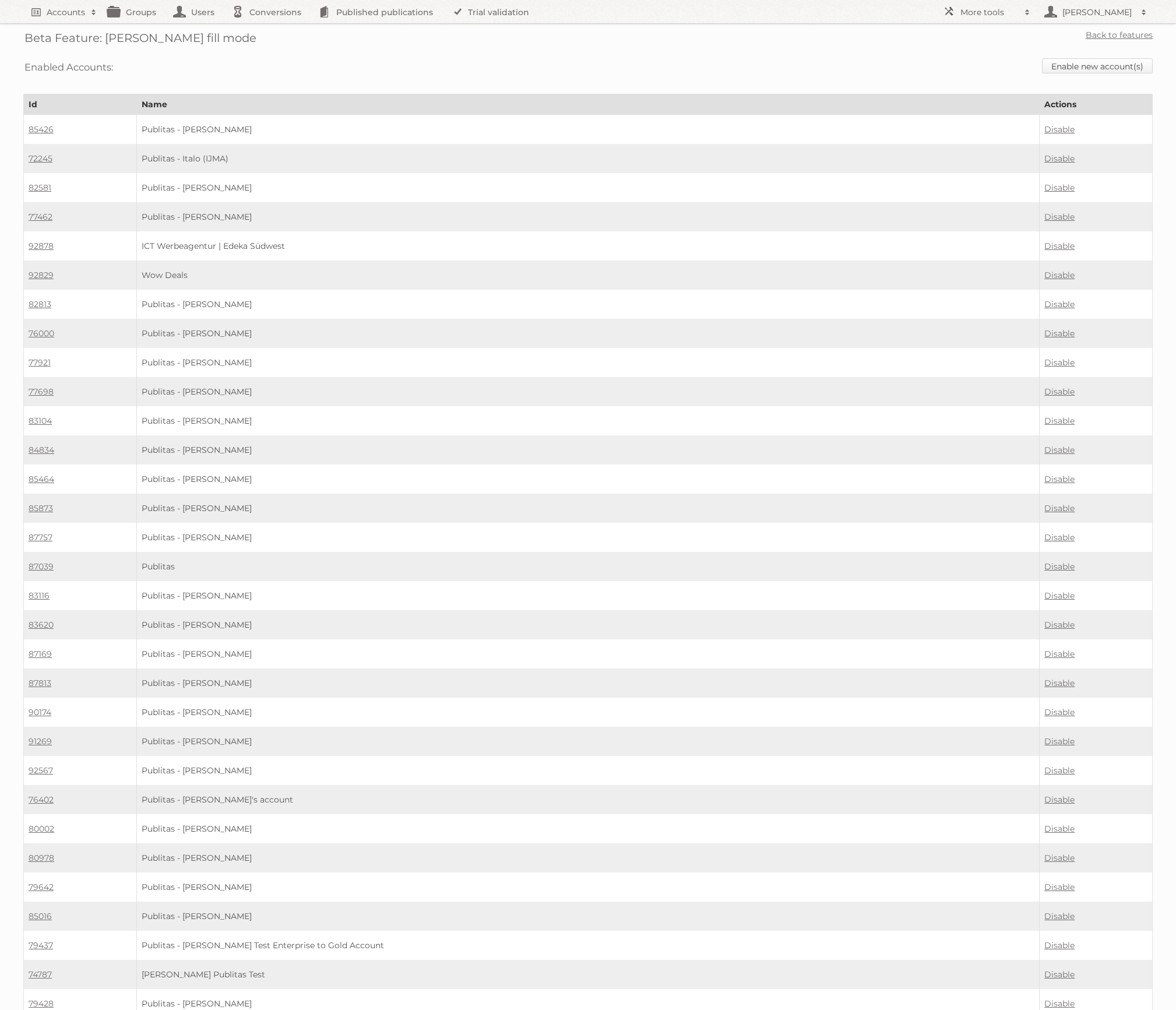
click at [1096, 72] on link "Enable new account(s)" at bounding box center [1098, 65] width 111 height 15
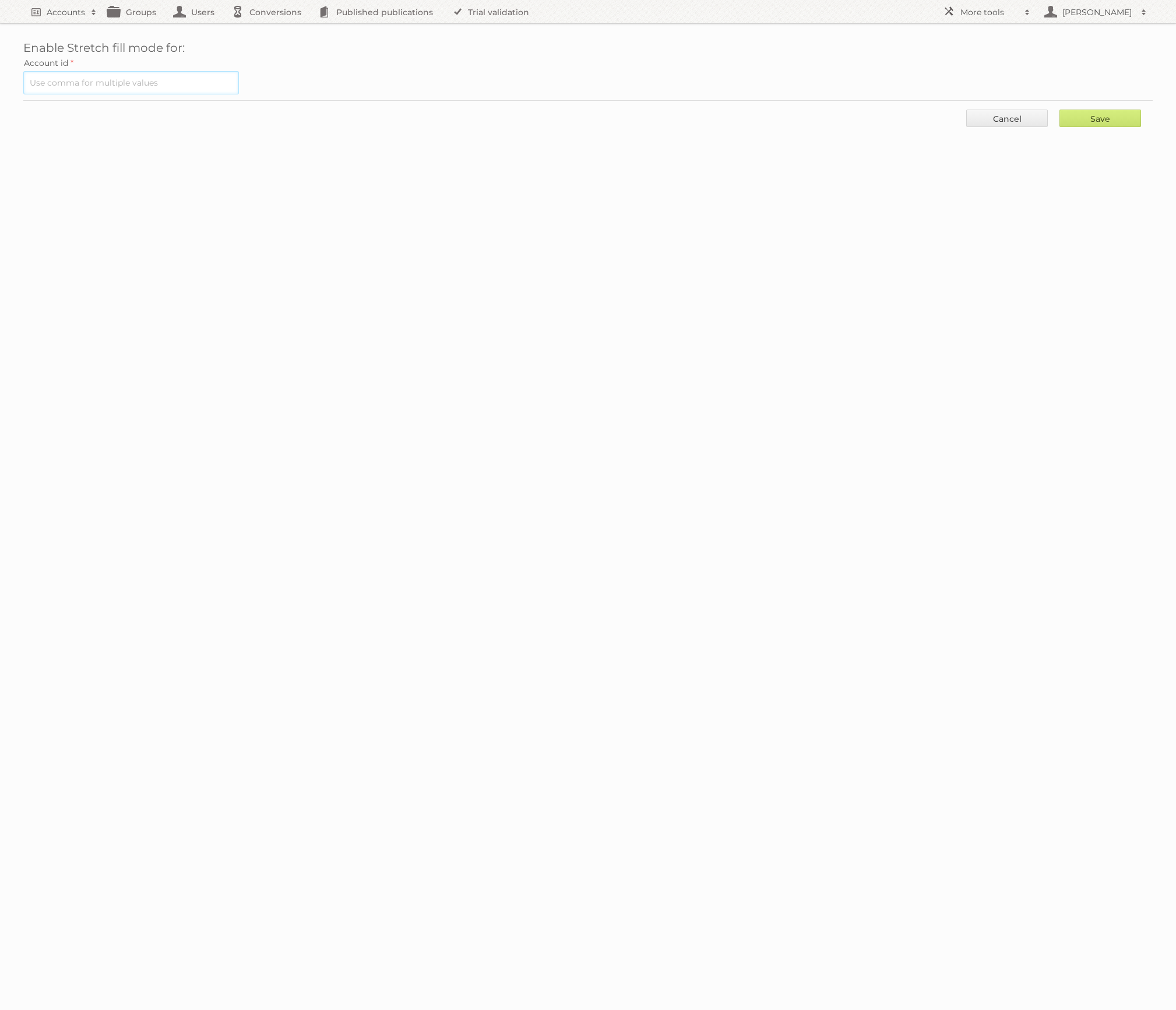
drag, startPoint x: 220, startPoint y: 79, endPoint x: 210, endPoint y: 81, distance: 10.2
click at [216, 80] on input "text" at bounding box center [132, 83] width 216 height 24
paste input "93001"
type input "93001"
drag, startPoint x: 1095, startPoint y: 113, endPoint x: 1020, endPoint y: 150, distance: 83.6
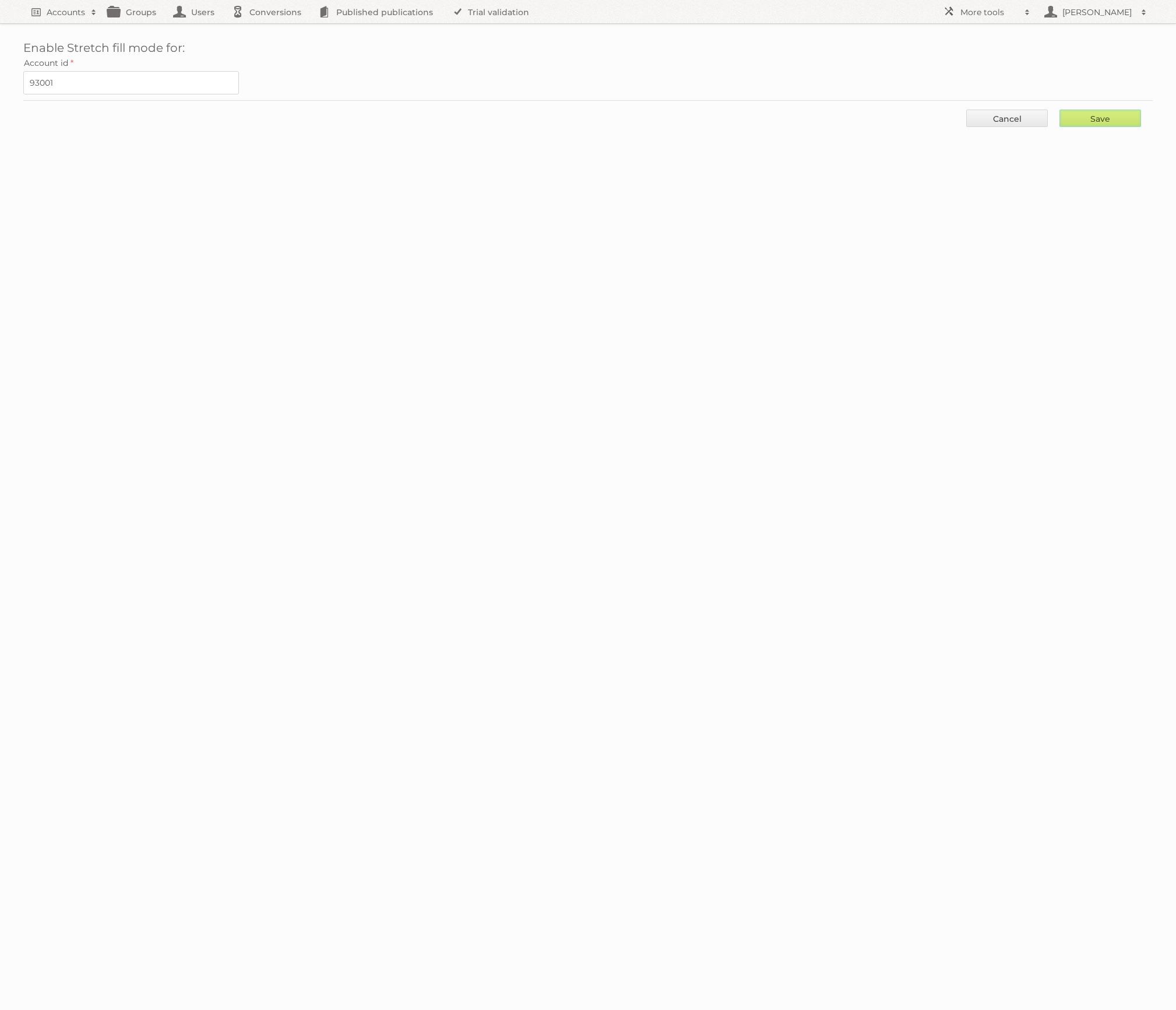
click at [1095, 113] on input "Save" at bounding box center [1100, 119] width 81 height 18
type input "..."
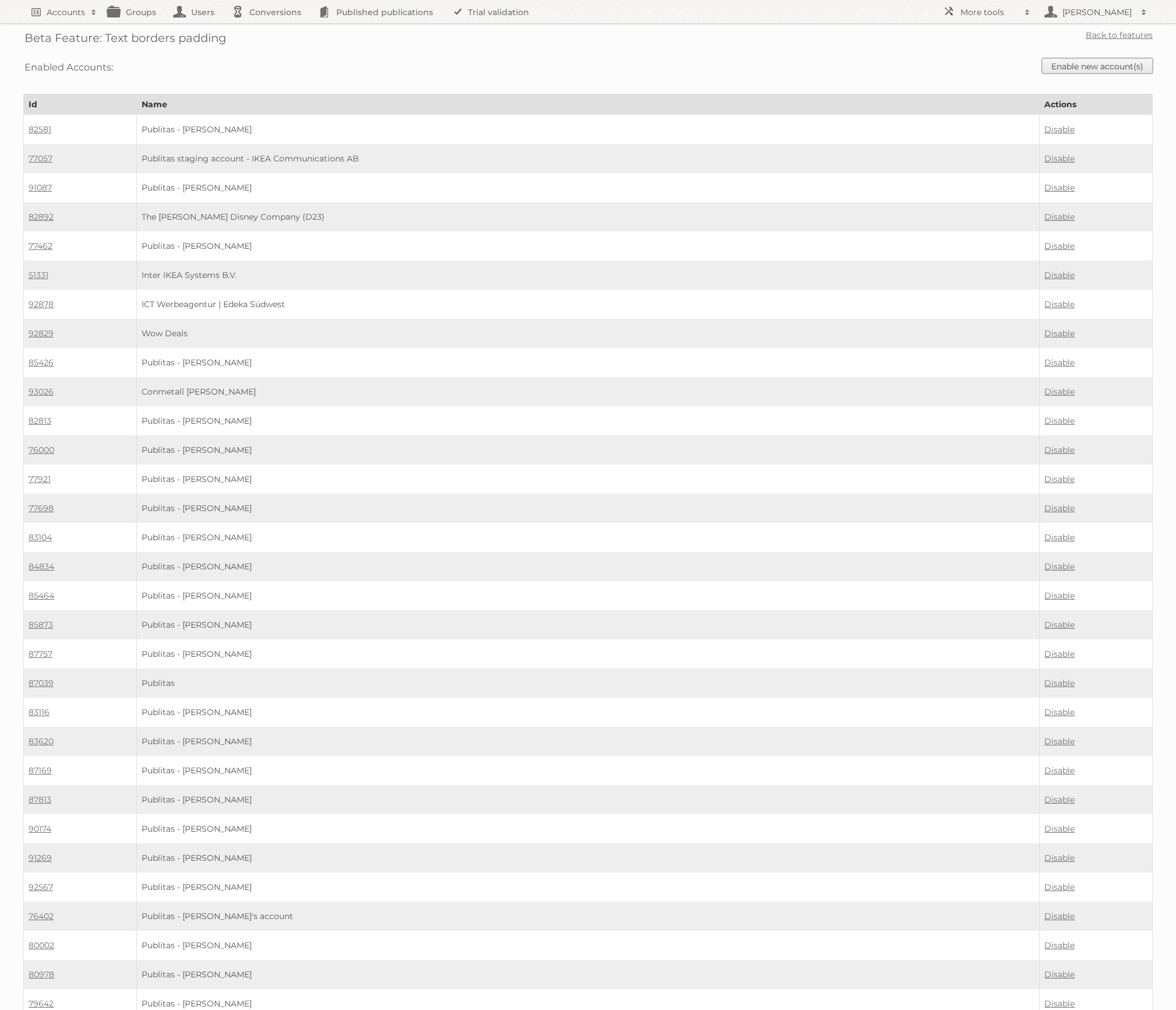
drag, startPoint x: 1092, startPoint y: 61, endPoint x: 1018, endPoint y: 78, distance: 75.9
click at [1091, 61] on link "Enable new account(s)" at bounding box center [1098, 65] width 111 height 15
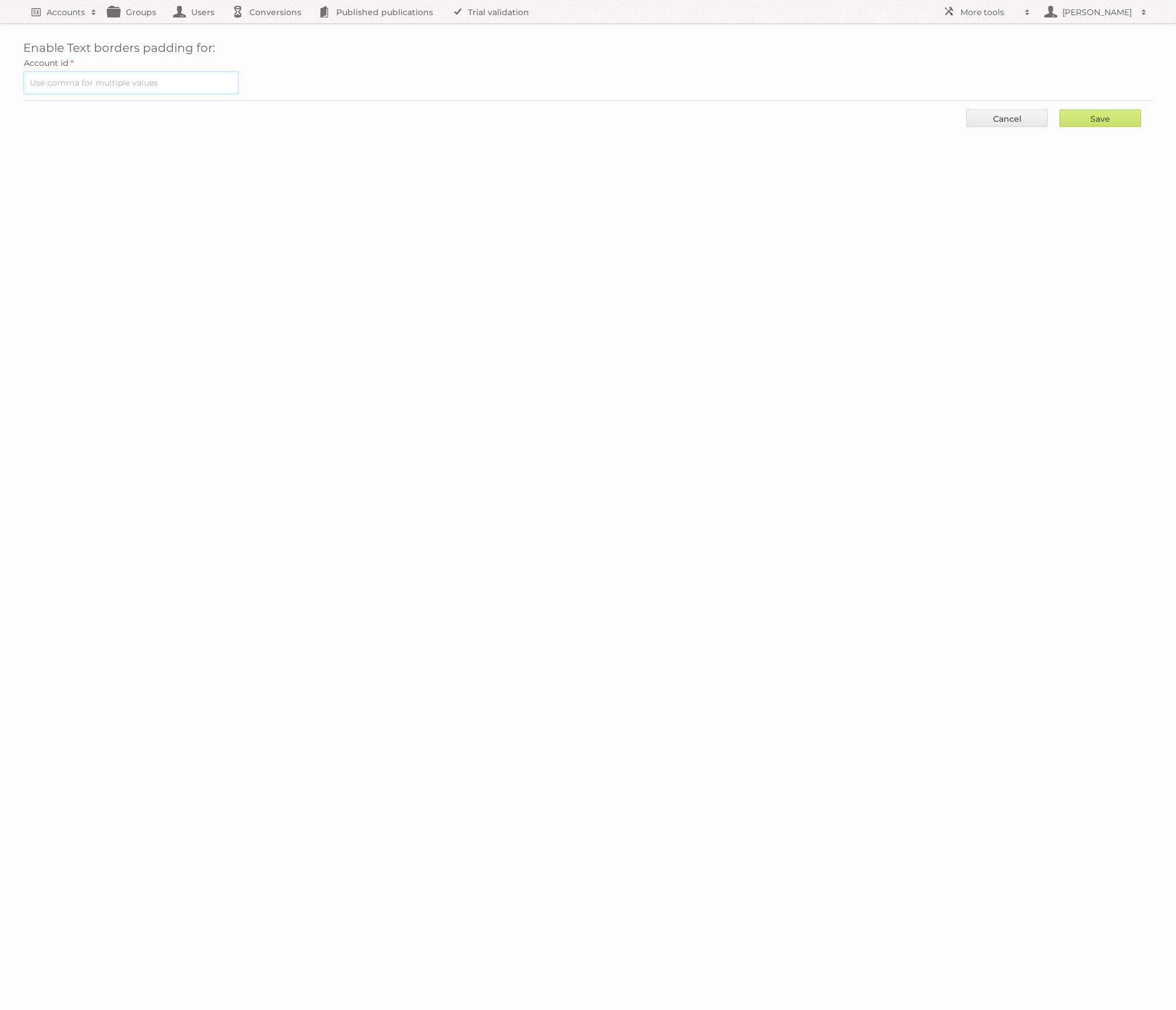
click at [157, 73] on input "text" at bounding box center [132, 83] width 216 height 24
paste input "93001"
type input "93001"
click at [1088, 115] on input "Save" at bounding box center [1100, 119] width 81 height 18
type input "..."
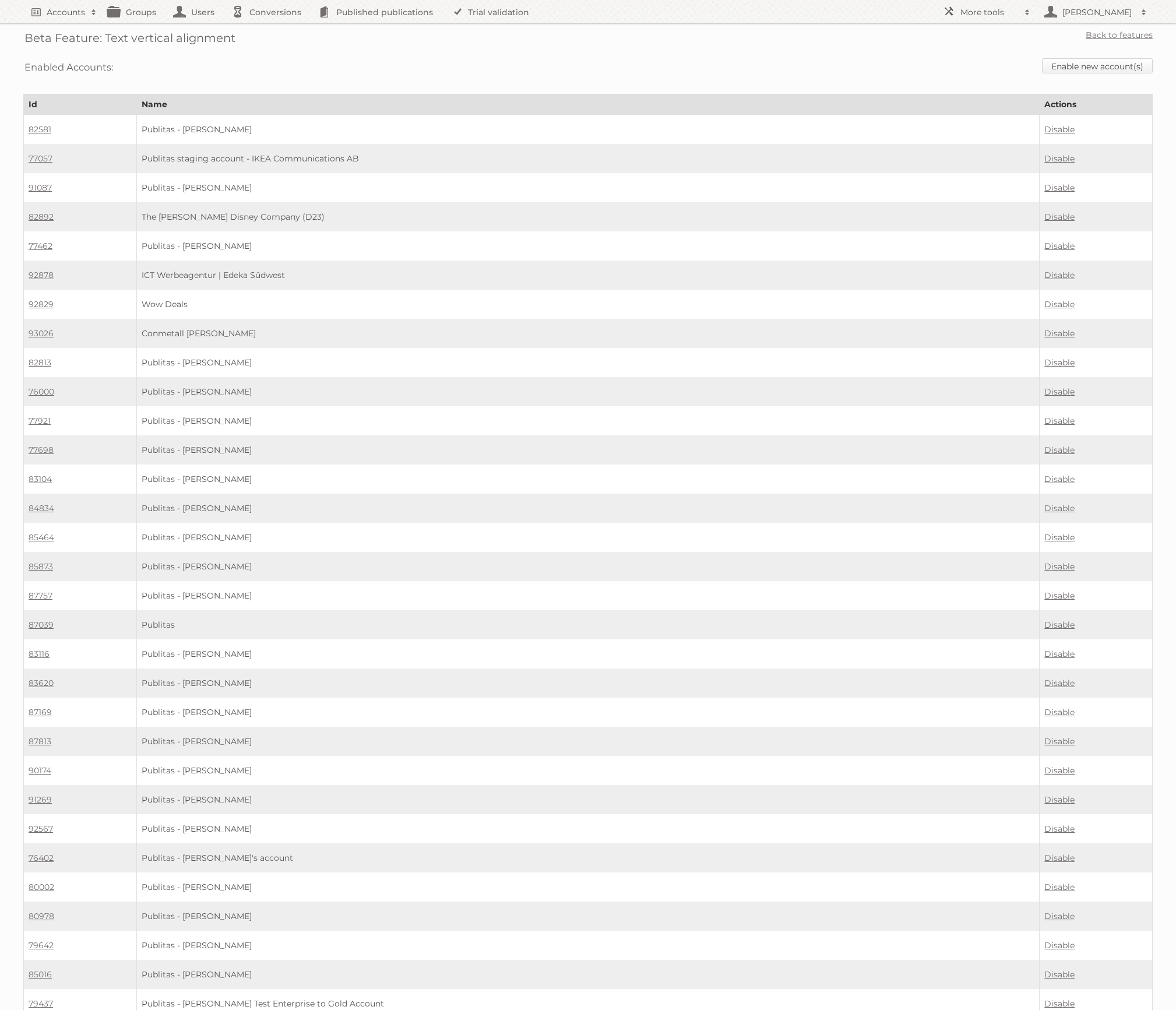
click at [1104, 69] on link "Enable new account(s)" at bounding box center [1098, 65] width 111 height 15
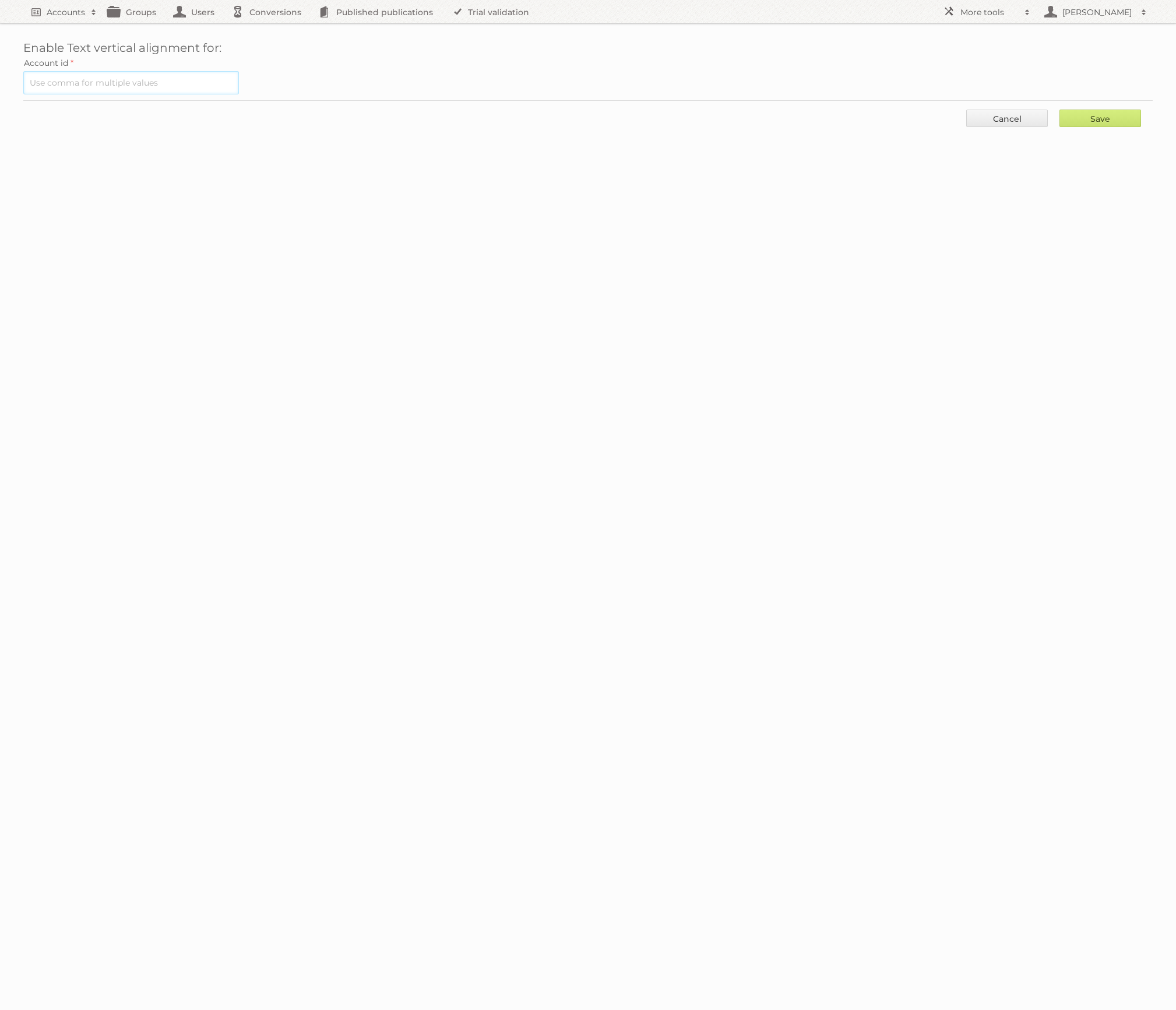
click at [206, 75] on input "text" at bounding box center [132, 83] width 216 height 24
paste input "93001"
type input "93001"
drag, startPoint x: 1106, startPoint y: 120, endPoint x: 1074, endPoint y: 128, distance: 33.0
click at [1106, 120] on input "Save" at bounding box center [1100, 119] width 81 height 18
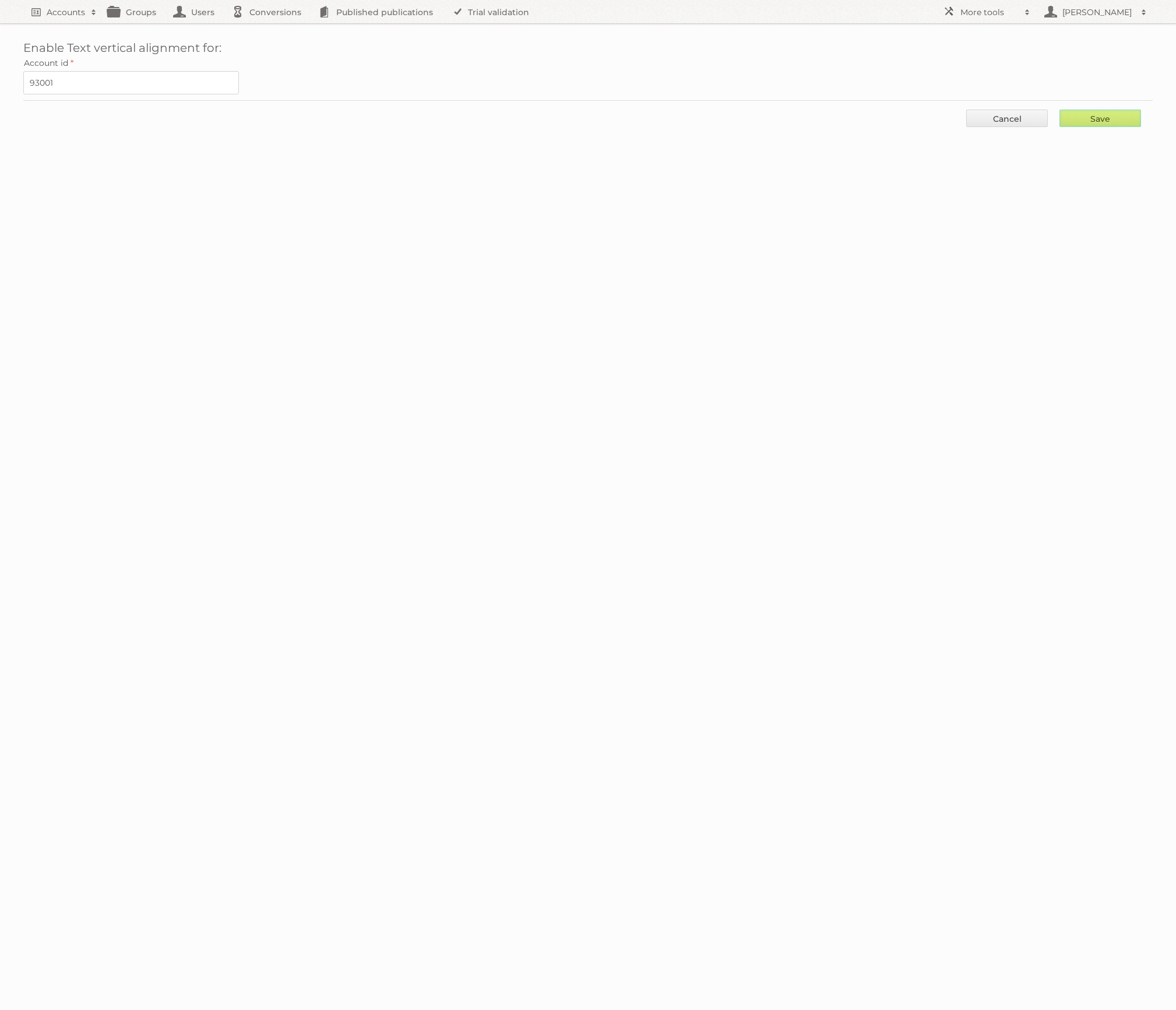
type input "..."
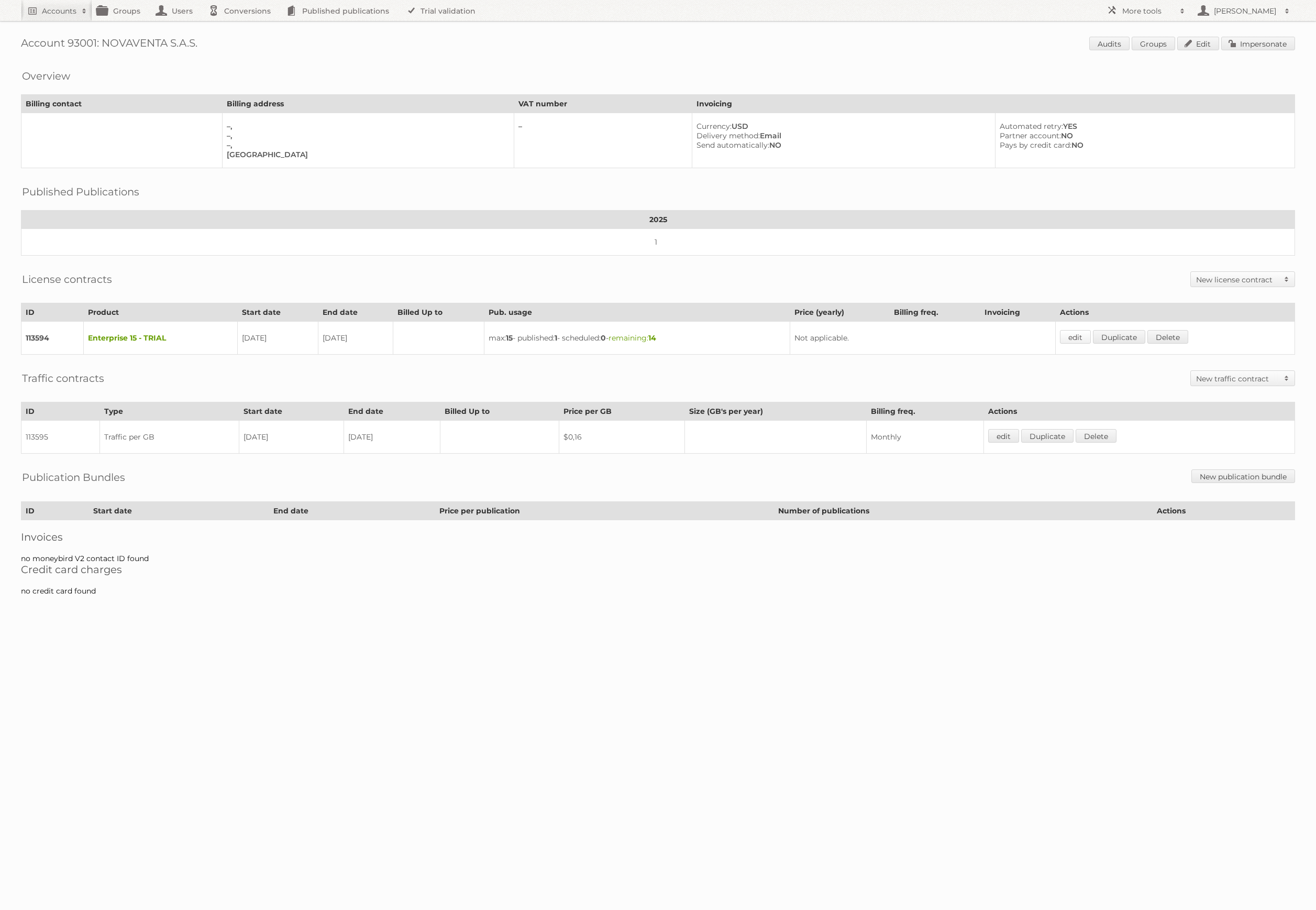
click at [1081, 337] on link "edit" at bounding box center [1076, 337] width 31 height 13
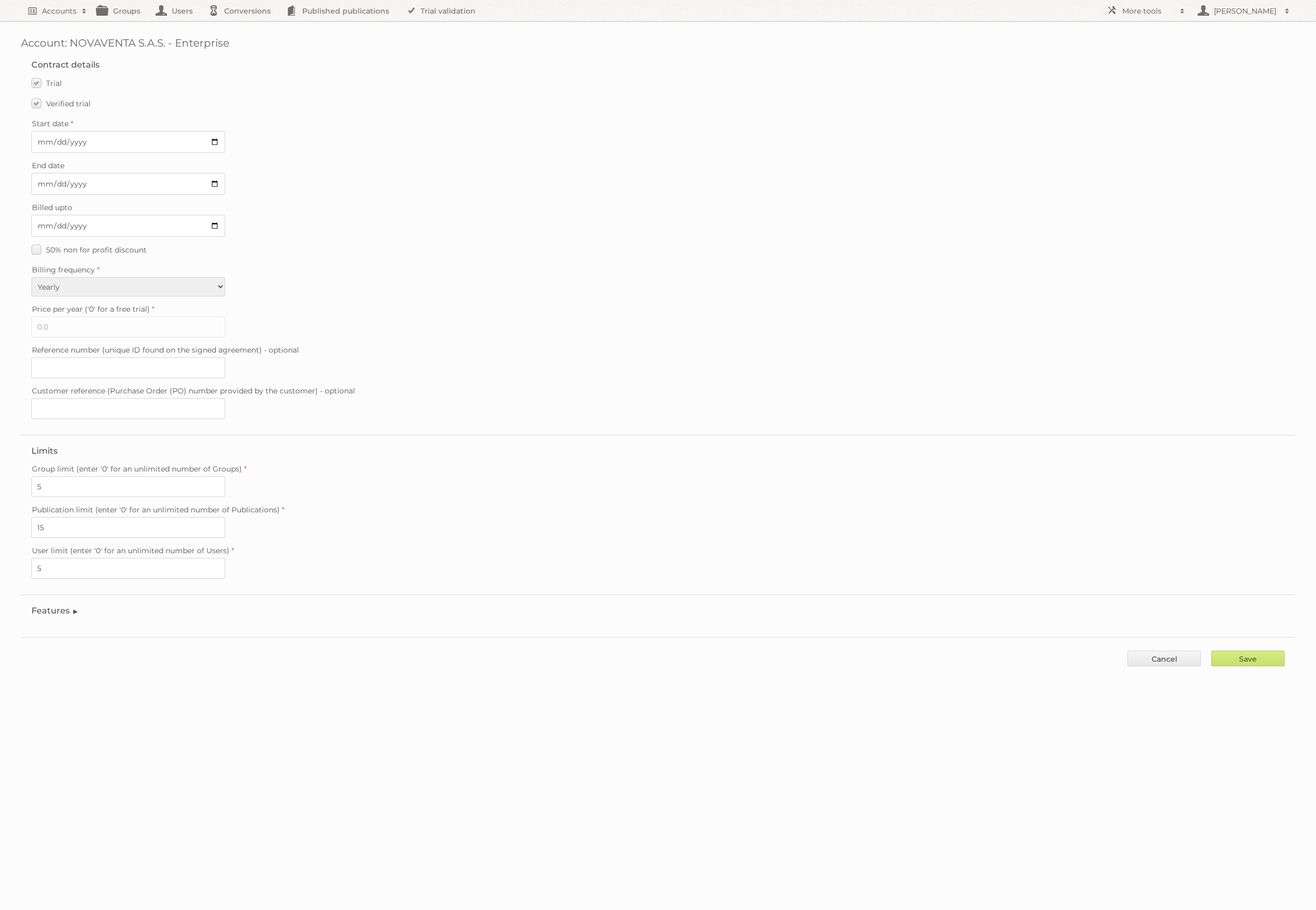
click at [79, 603] on fieldset "Features Enable accessibility text Enable account tree structure Enable analyti…" at bounding box center [658, 613] width 1274 height 37
click at [75, 605] on legend "Features" at bounding box center [55, 610] width 48 height 10
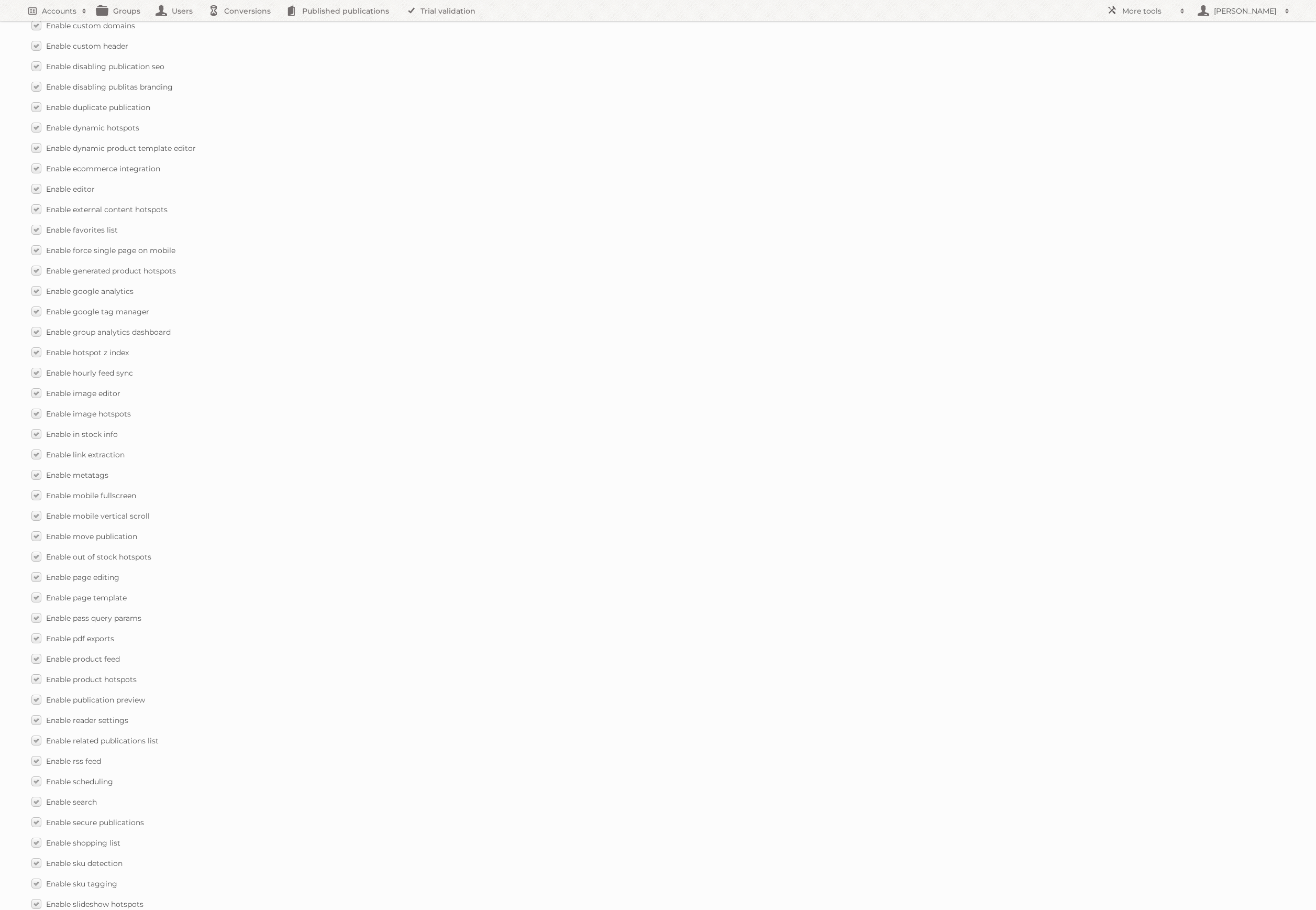
scroll to position [1026, 0]
